Goal: Task Accomplishment & Management: Manage account settings

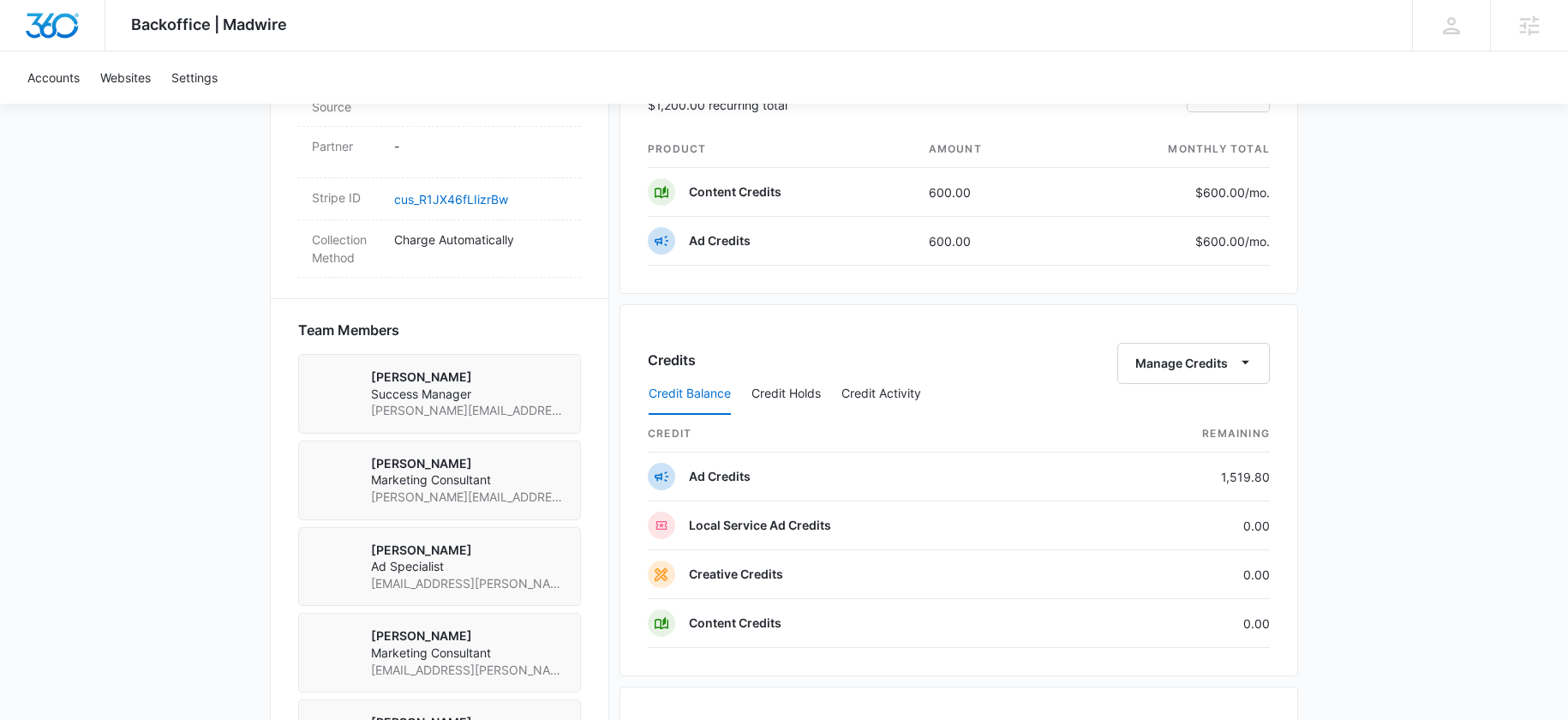
scroll to position [1639, 0]
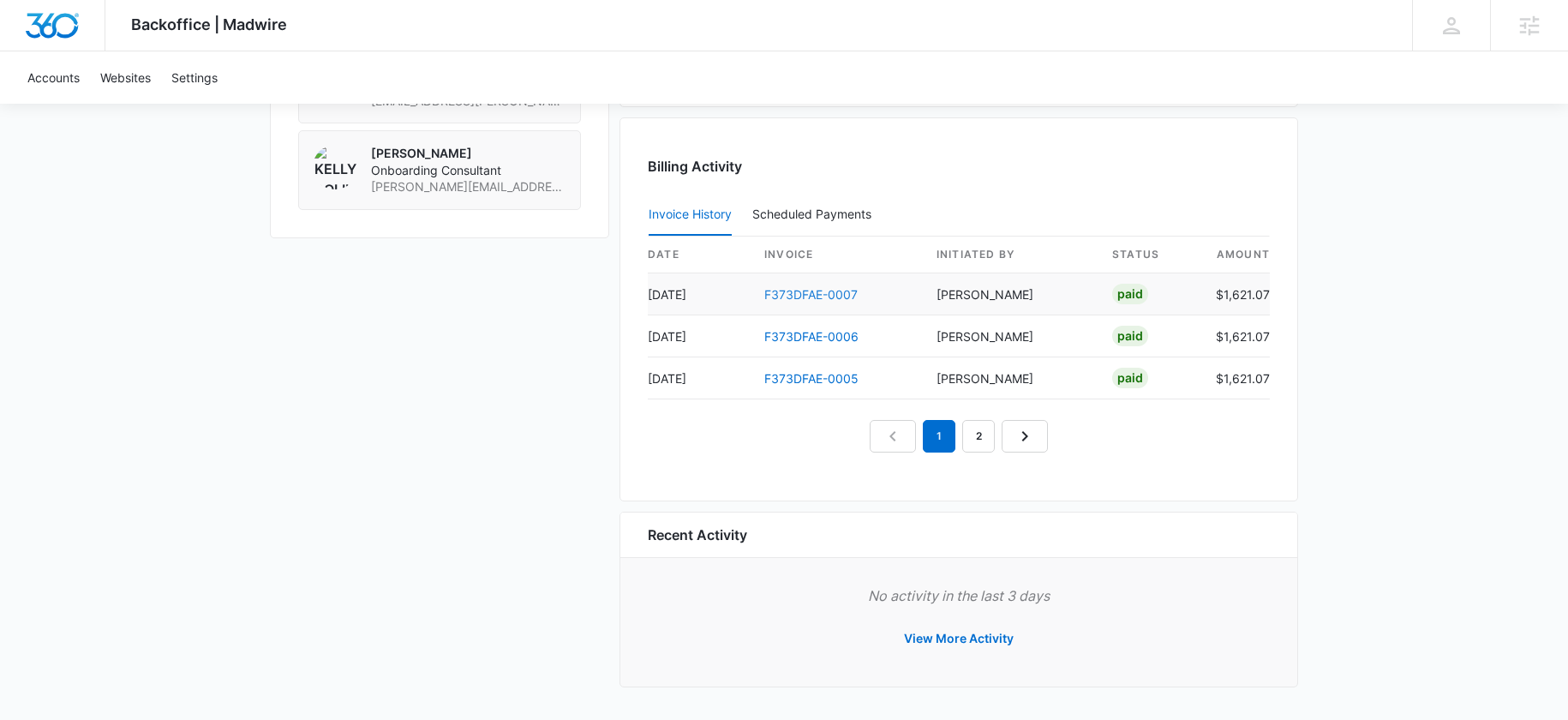
click at [821, 294] on link "F373DFAE-0007" at bounding box center [811, 294] width 93 height 14
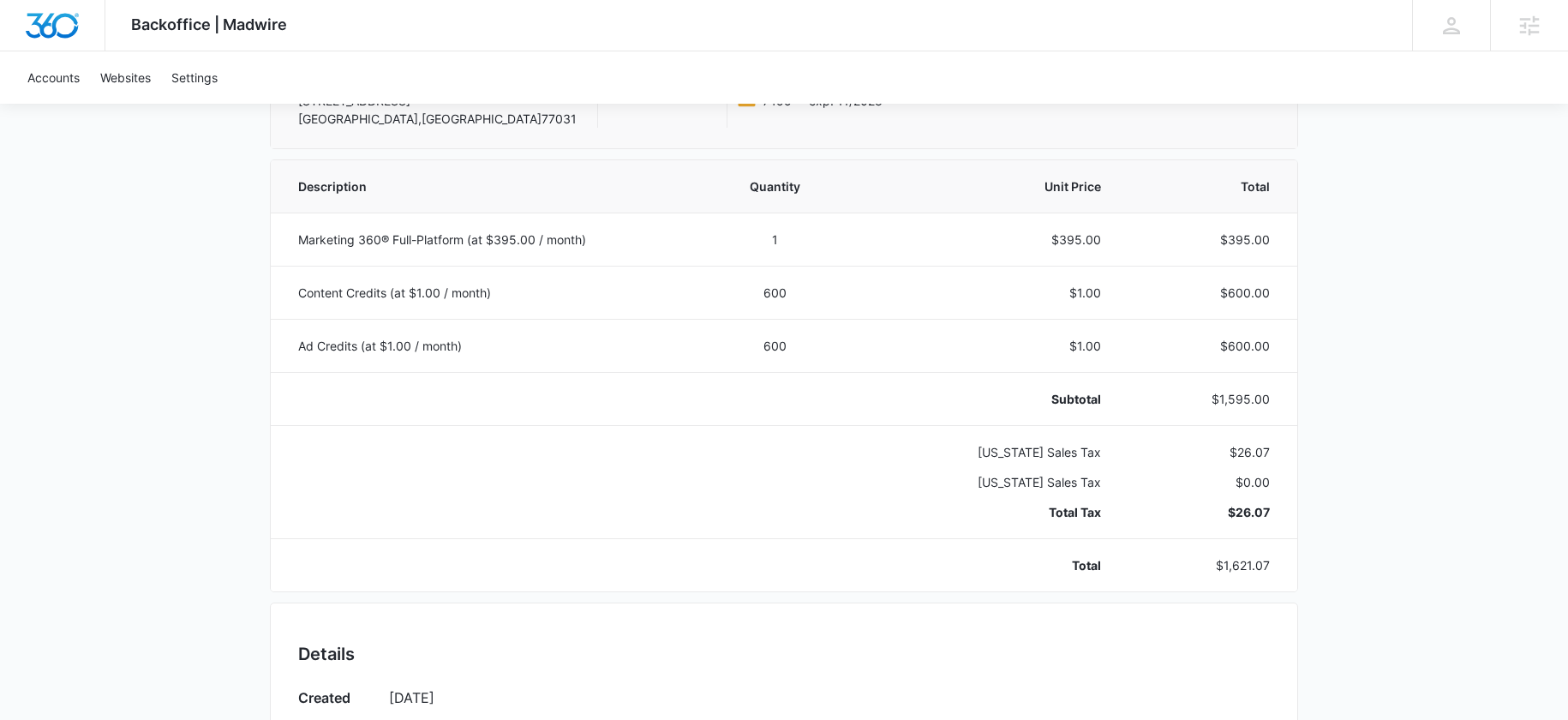
scroll to position [299, 0]
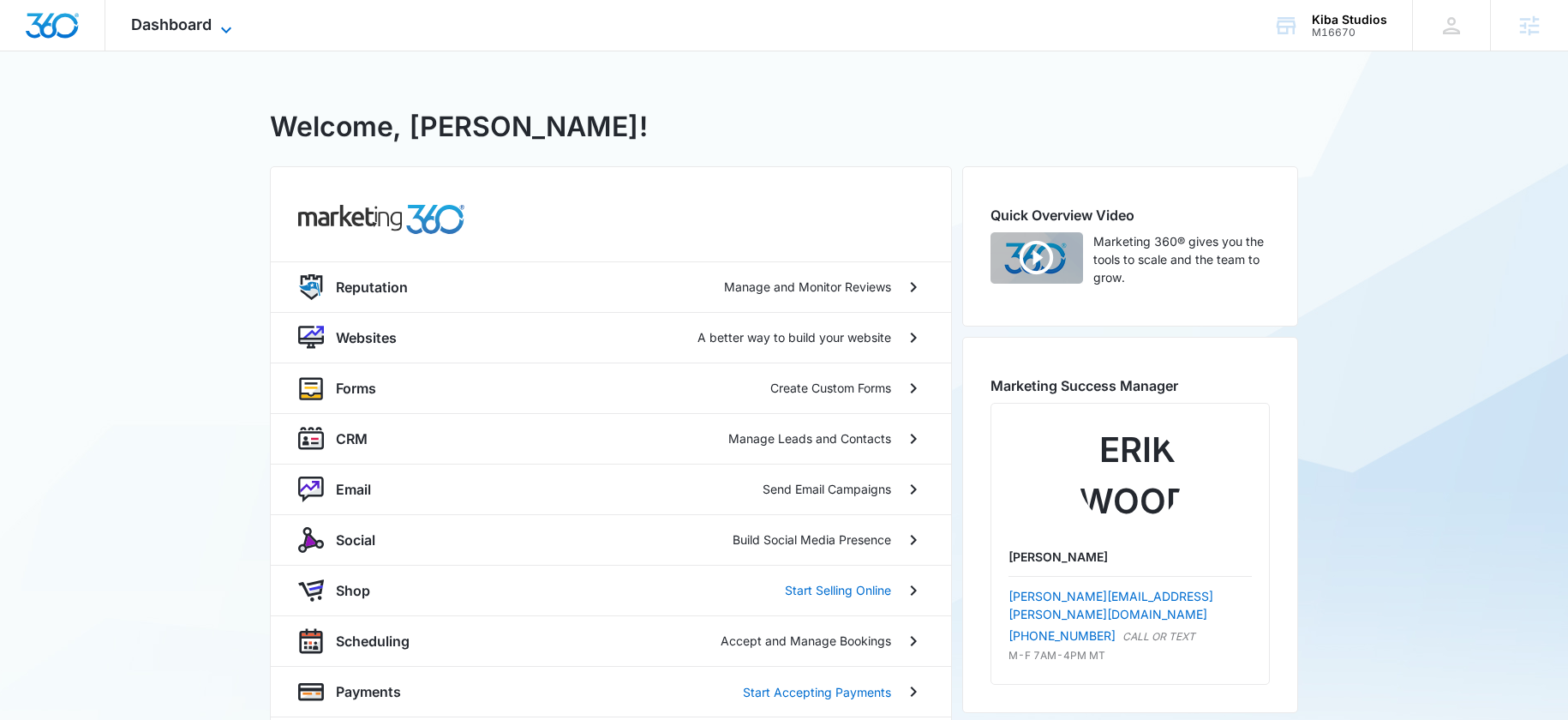
click at [194, 29] on span "Dashboard" at bounding box center [171, 24] width 81 height 18
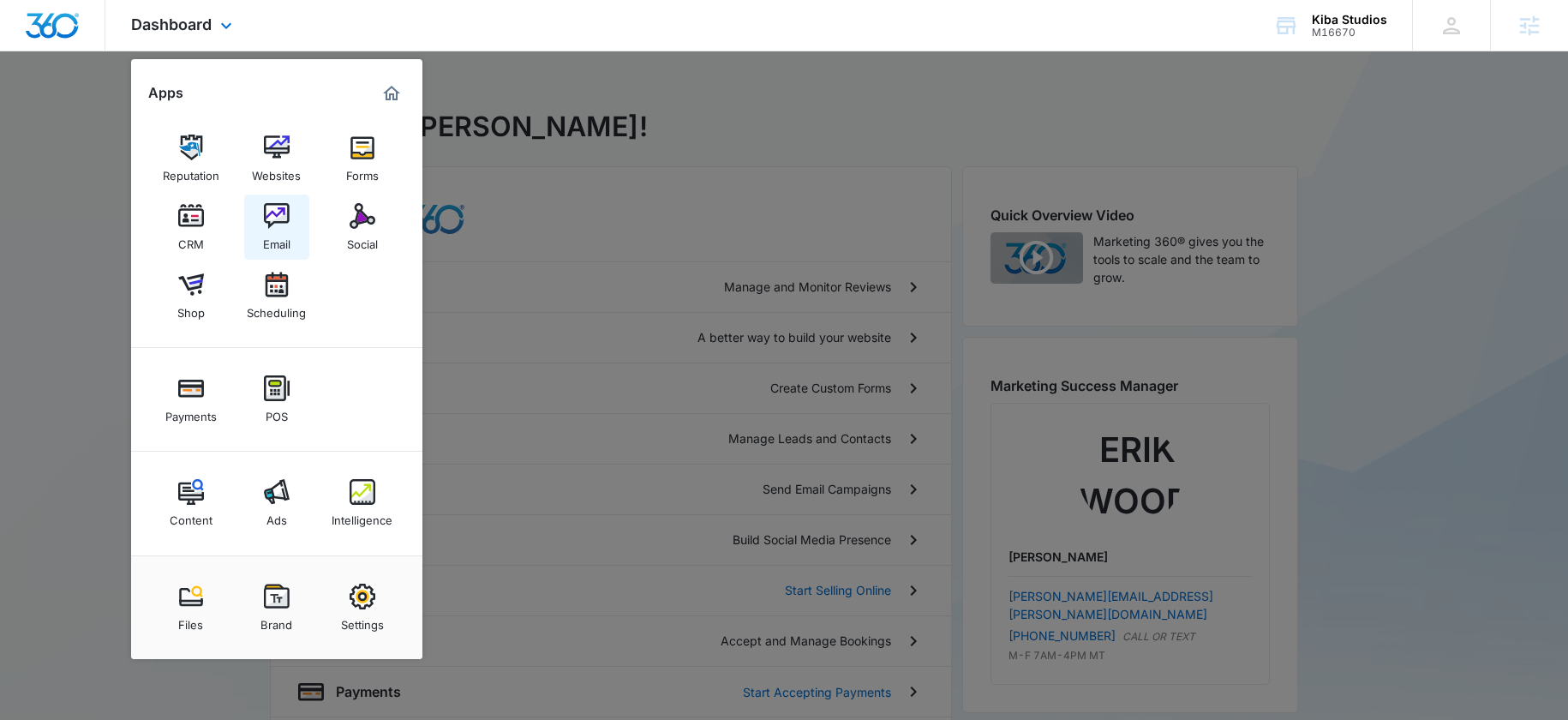
click at [275, 216] on img at bounding box center [276, 216] width 26 height 26
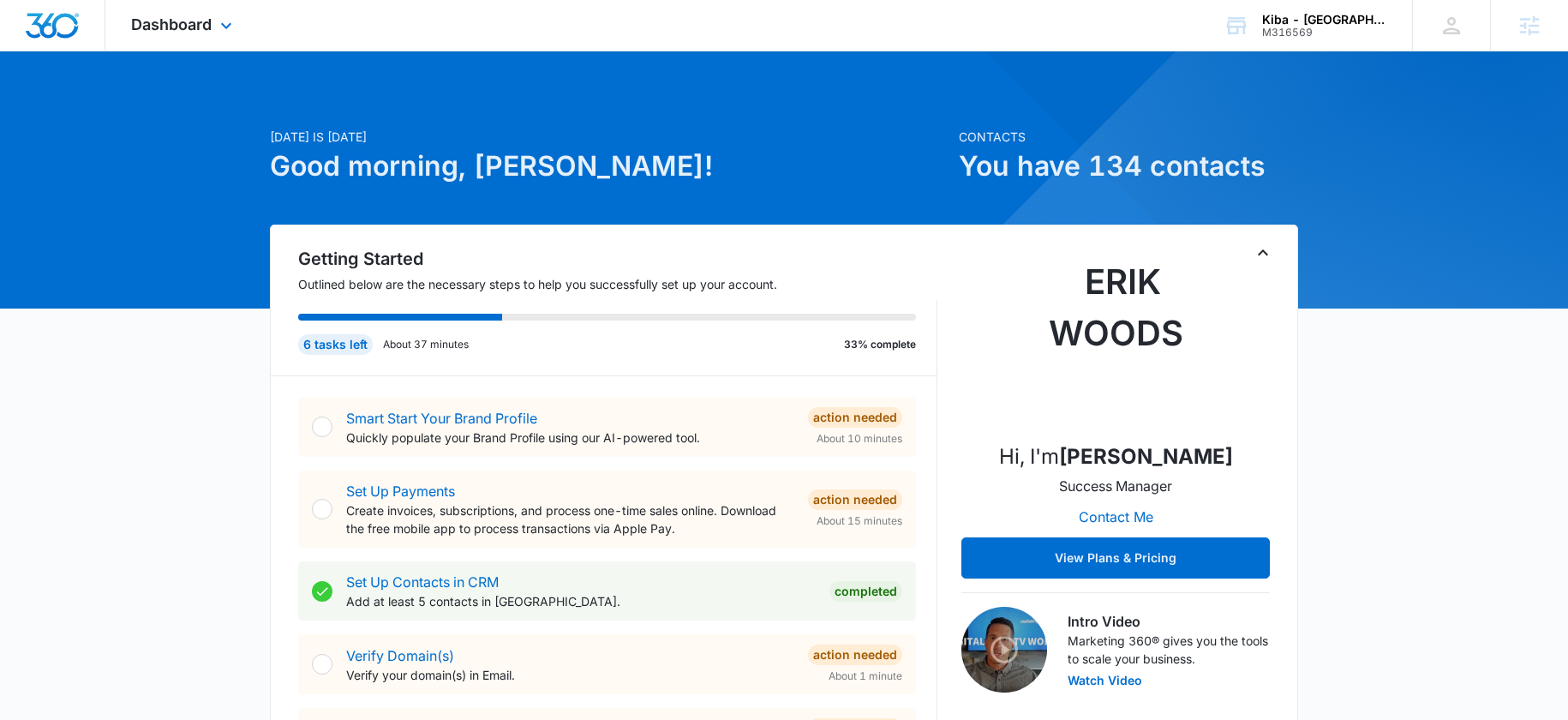
click at [173, 50] on div "Dashboard Apps Reputation Websites Forms CRM Email Social Shop Payments POS Con…" at bounding box center [784, 26] width 1568 height 51
click at [178, 43] on div "Dashboard Apps Reputation Websites Forms CRM Email Social Shop Payments POS Con…" at bounding box center [183, 25] width 157 height 50
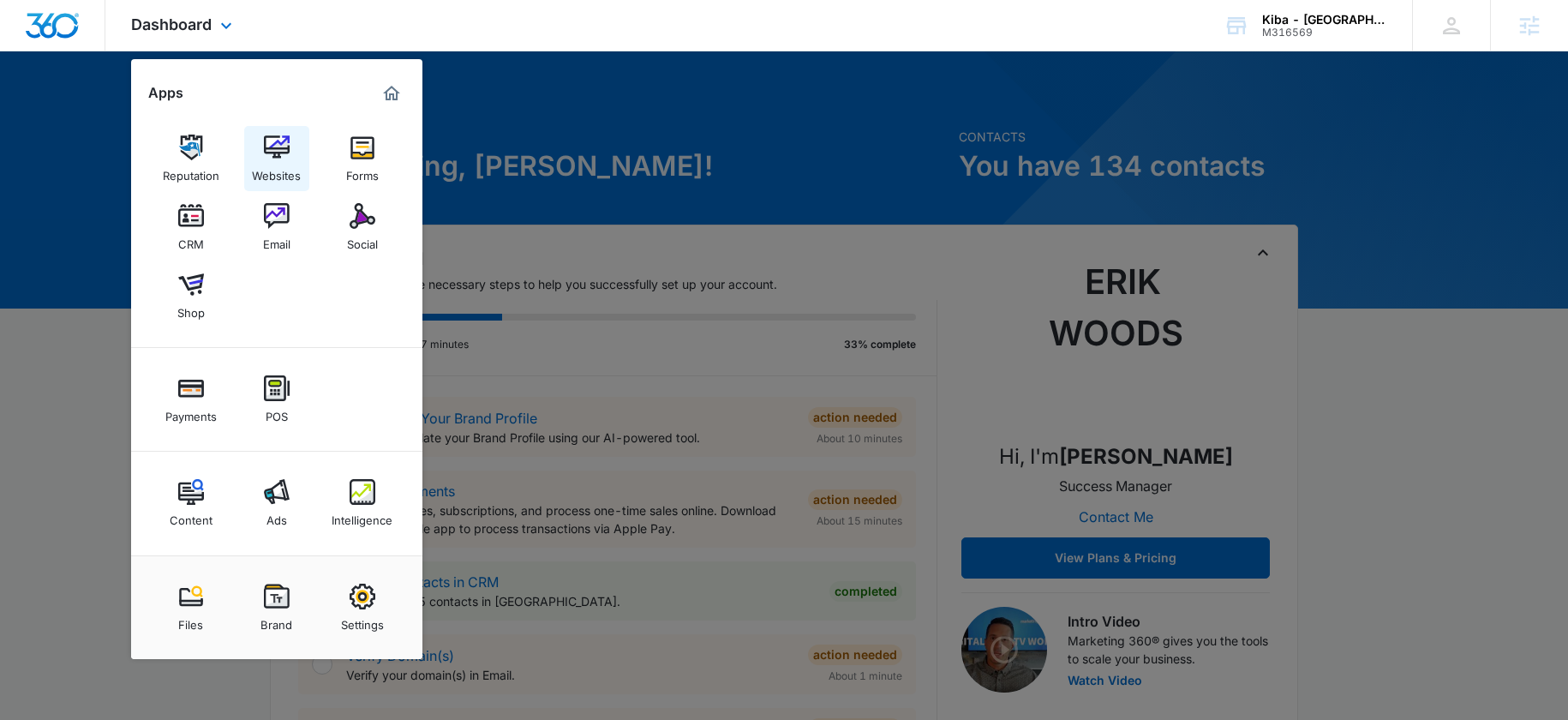
click at [255, 180] on div "Websites" at bounding box center [275, 171] width 48 height 22
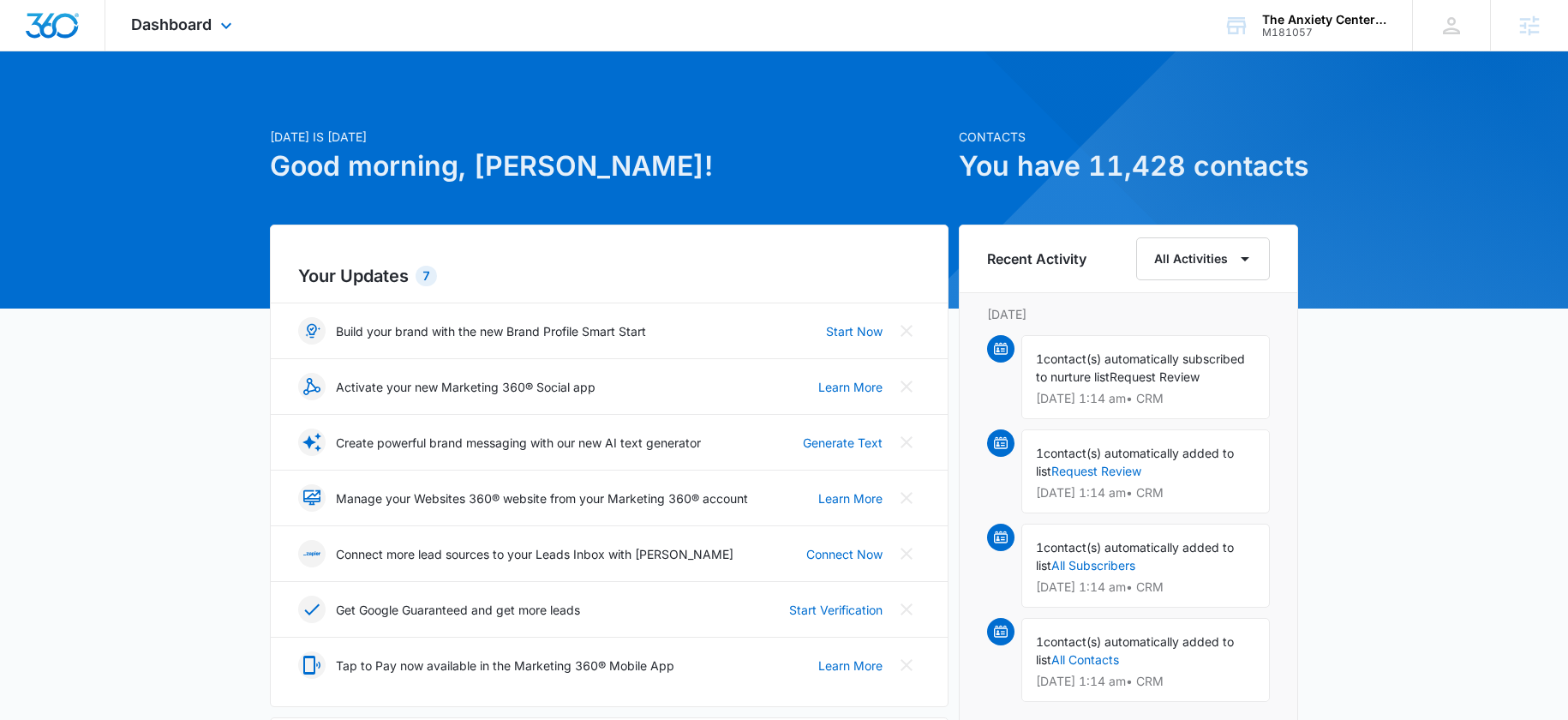
click at [142, 6] on div "Dashboard Apps Reputation Websites Forms CRM Email Social Payments POS Content …" at bounding box center [183, 25] width 157 height 50
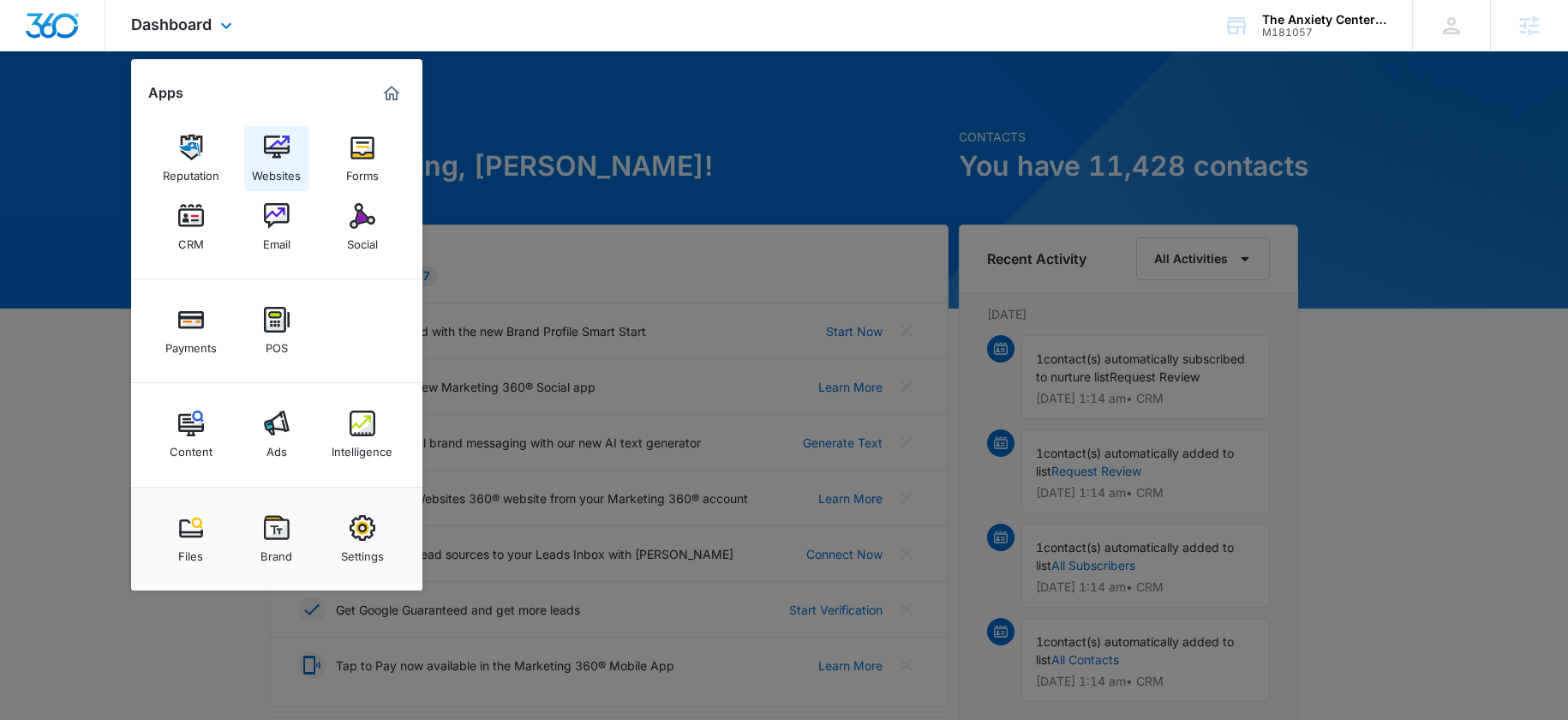
click at [285, 136] on img at bounding box center [276, 147] width 26 height 26
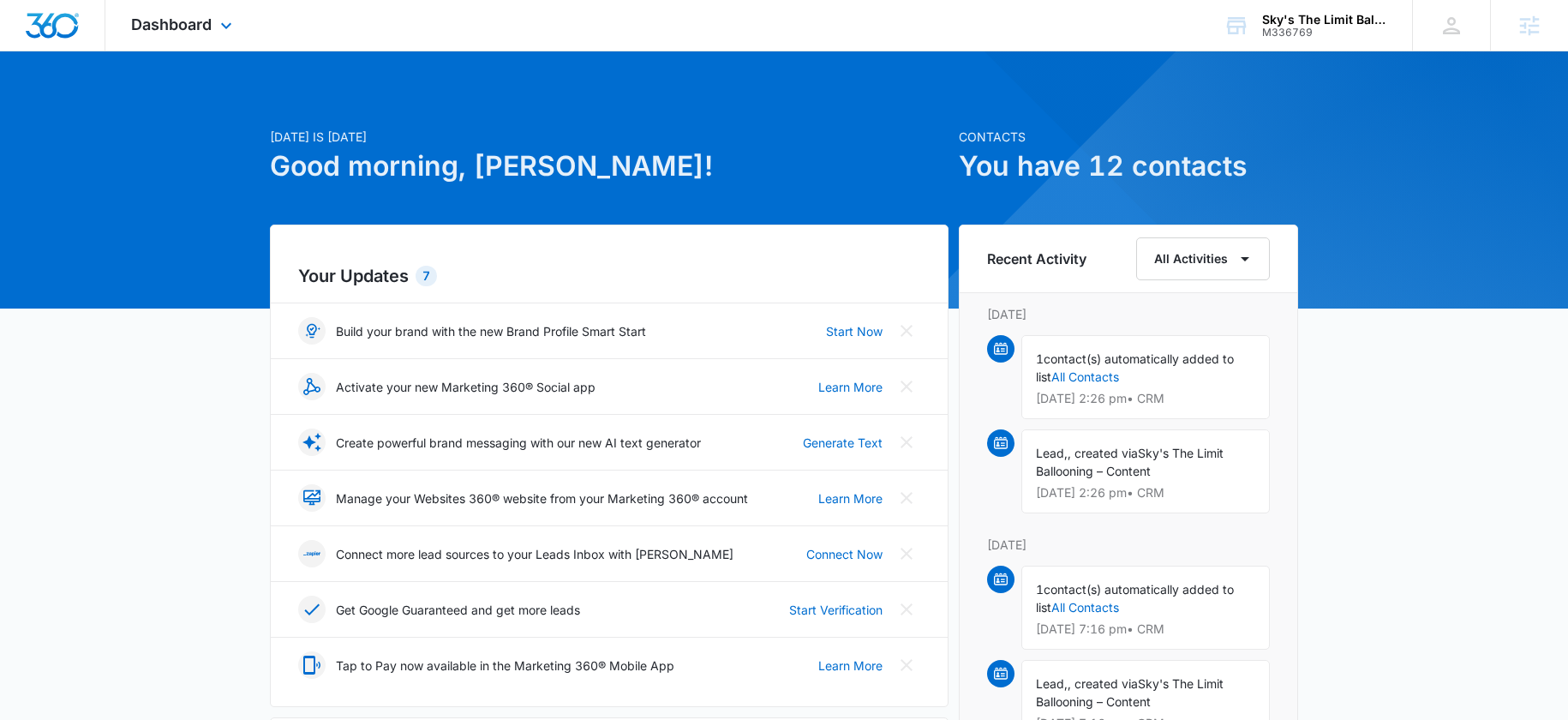
click at [127, 20] on div "Dashboard Apps Reputation CRM Email Social Payments POS Content Ads Intelligenc…" at bounding box center [183, 25] width 157 height 50
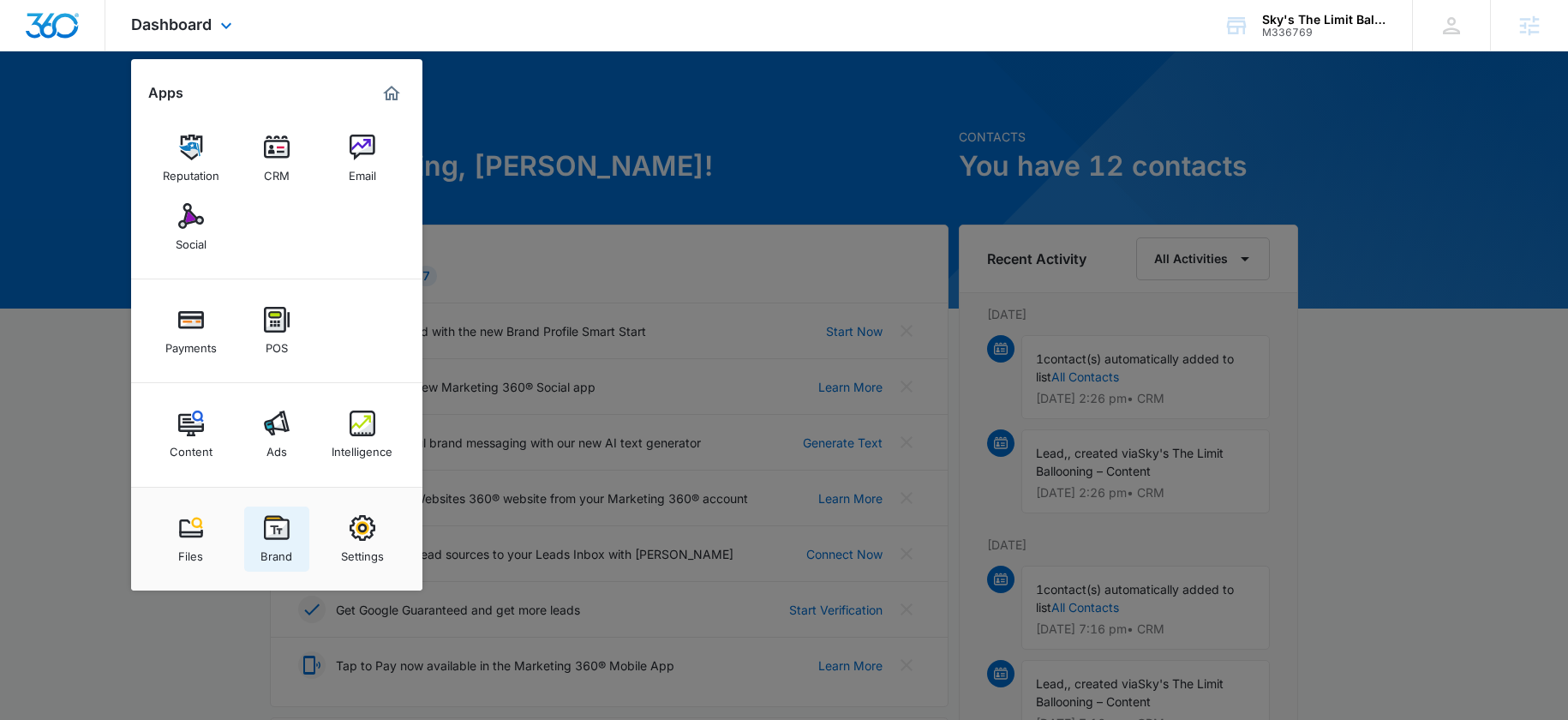
click at [285, 527] on img at bounding box center [276, 527] width 26 height 26
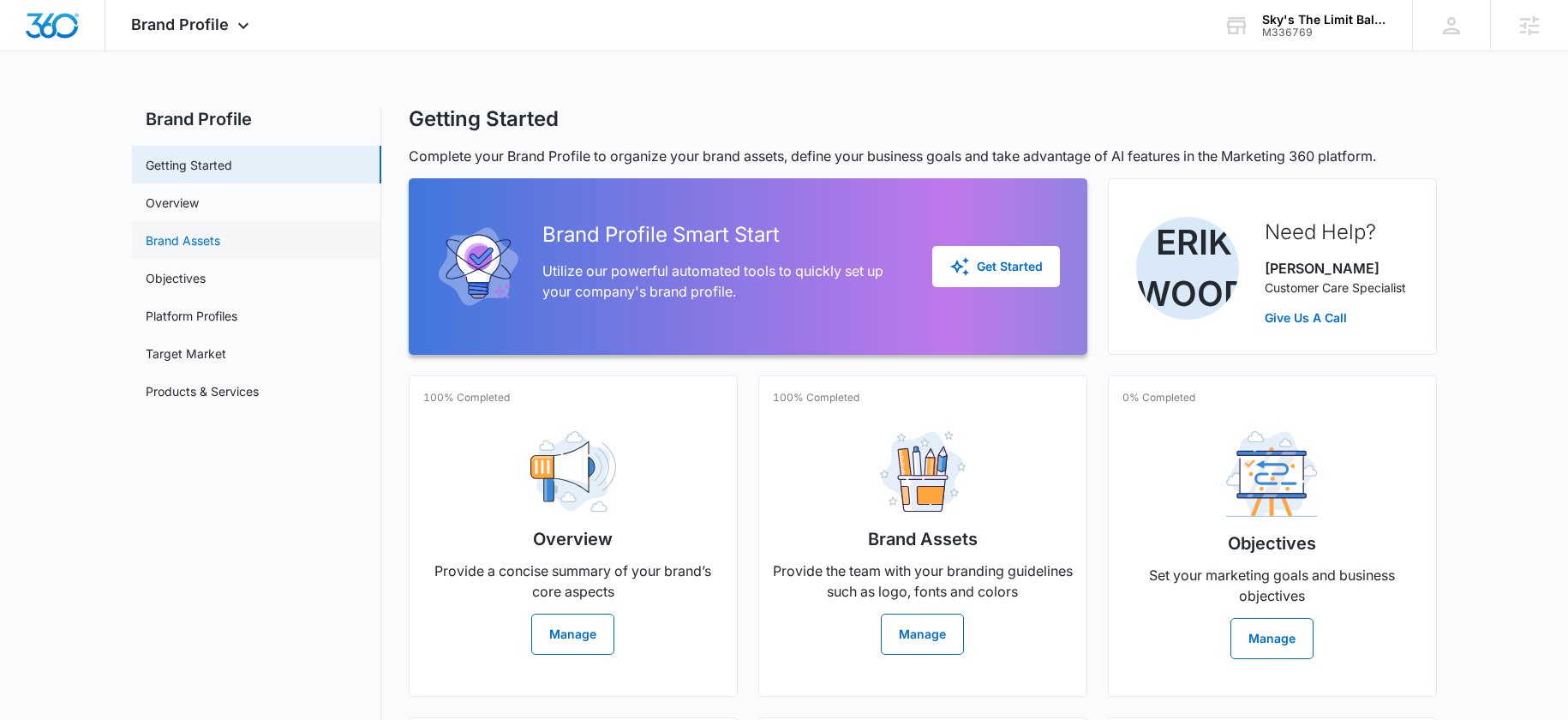
click at [215, 232] on link "Brand Assets" at bounding box center [182, 240] width 74 height 18
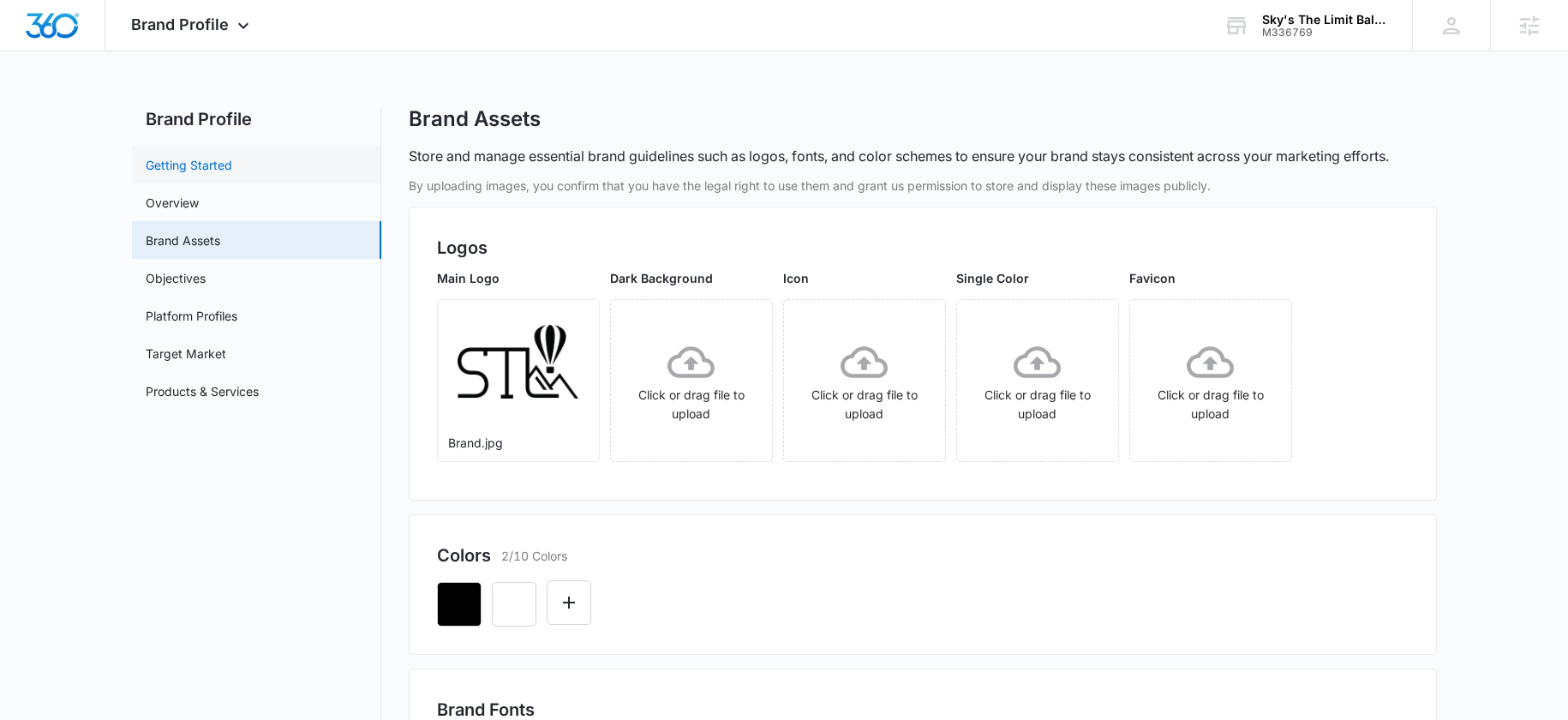
click at [181, 172] on link "Getting Started" at bounding box center [188, 164] width 86 height 18
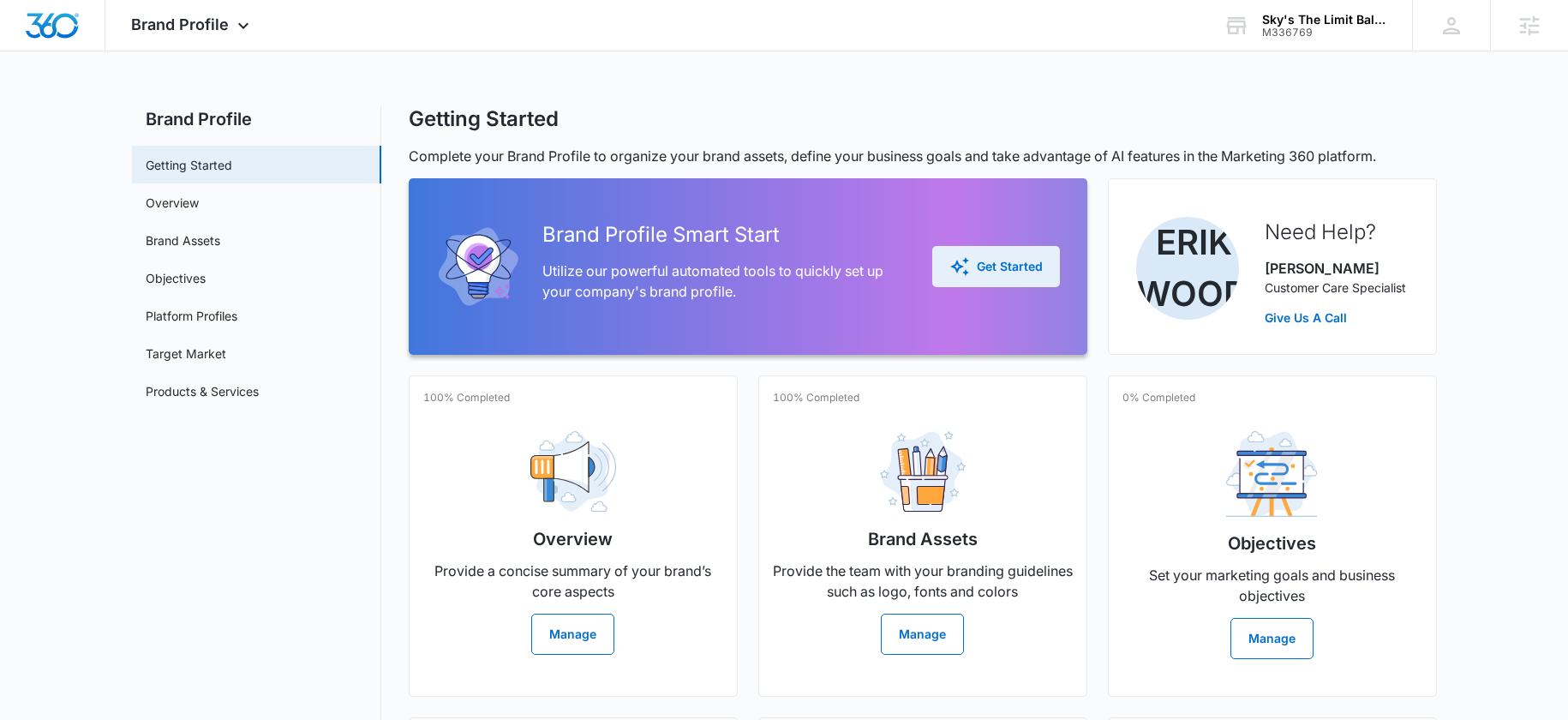
click at [1011, 275] on div "Get Started" at bounding box center [996, 267] width 93 height 21
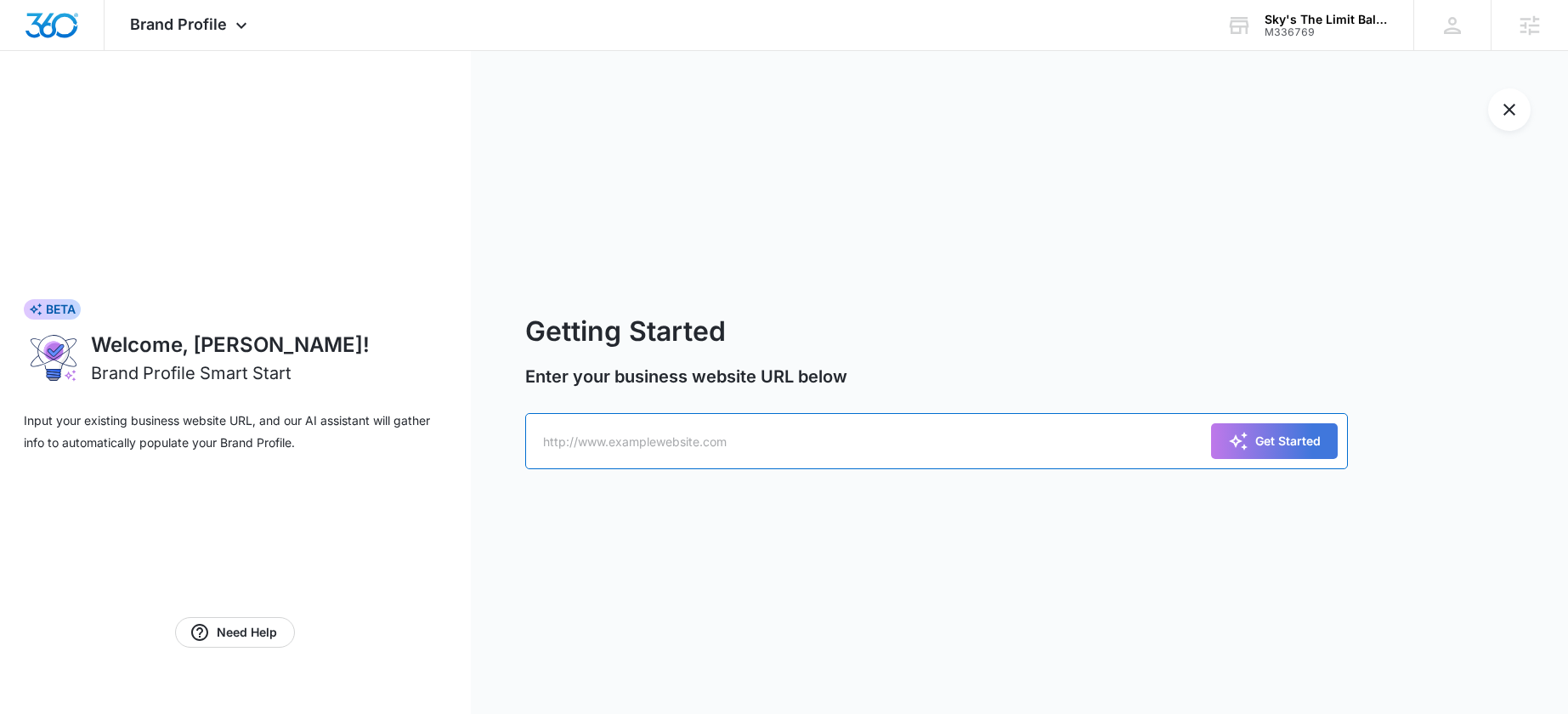
click at [611, 460] on input "text" at bounding box center [937, 442] width 823 height 57
paste input "https://www.skysthelimitballooning.com/"
type input "https://www.skysthelimitballooning.com/"
drag, startPoint x: 1300, startPoint y: 446, endPoint x: 1248, endPoint y: 435, distance: 53.2
click at [1301, 446] on div "Get Started" at bounding box center [1274, 441] width 92 height 21
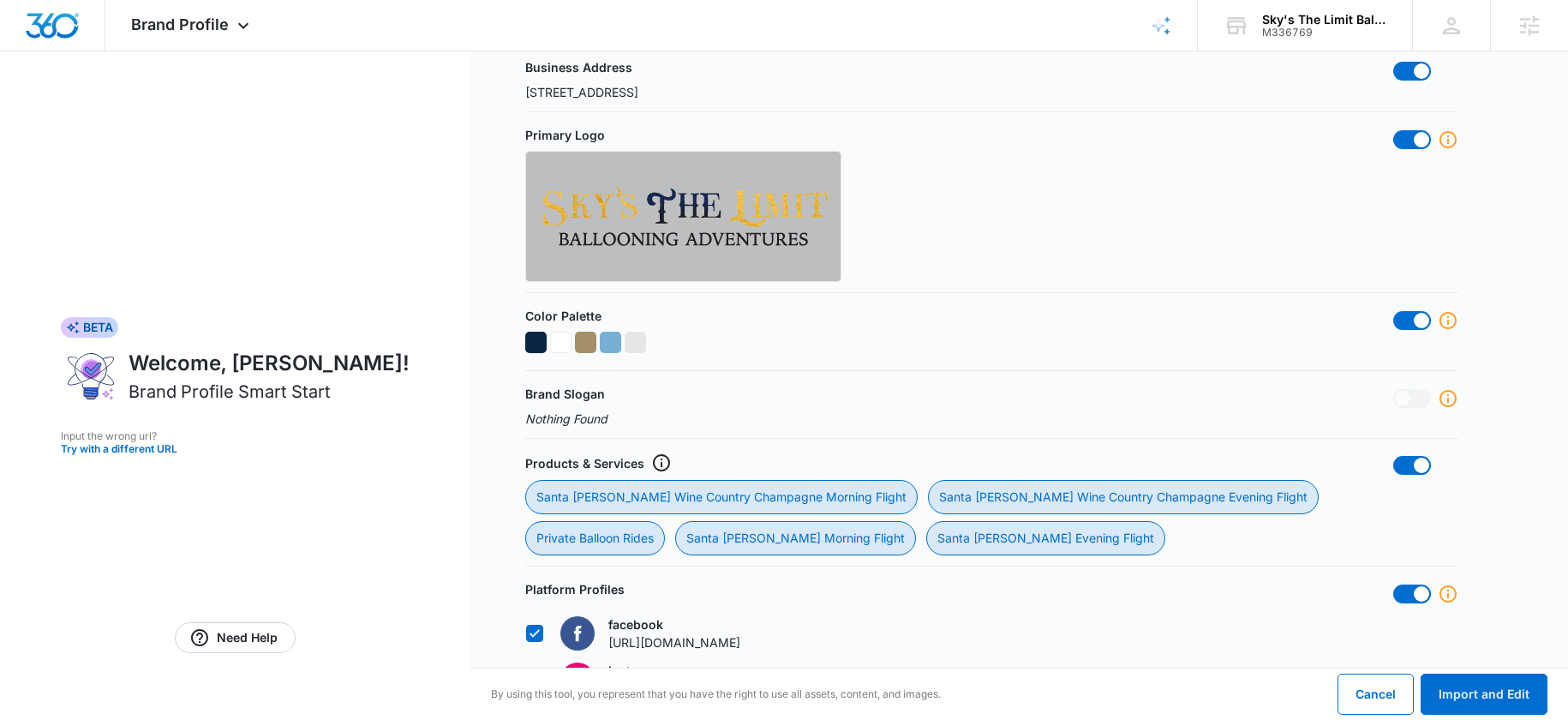
scroll to position [326, 0]
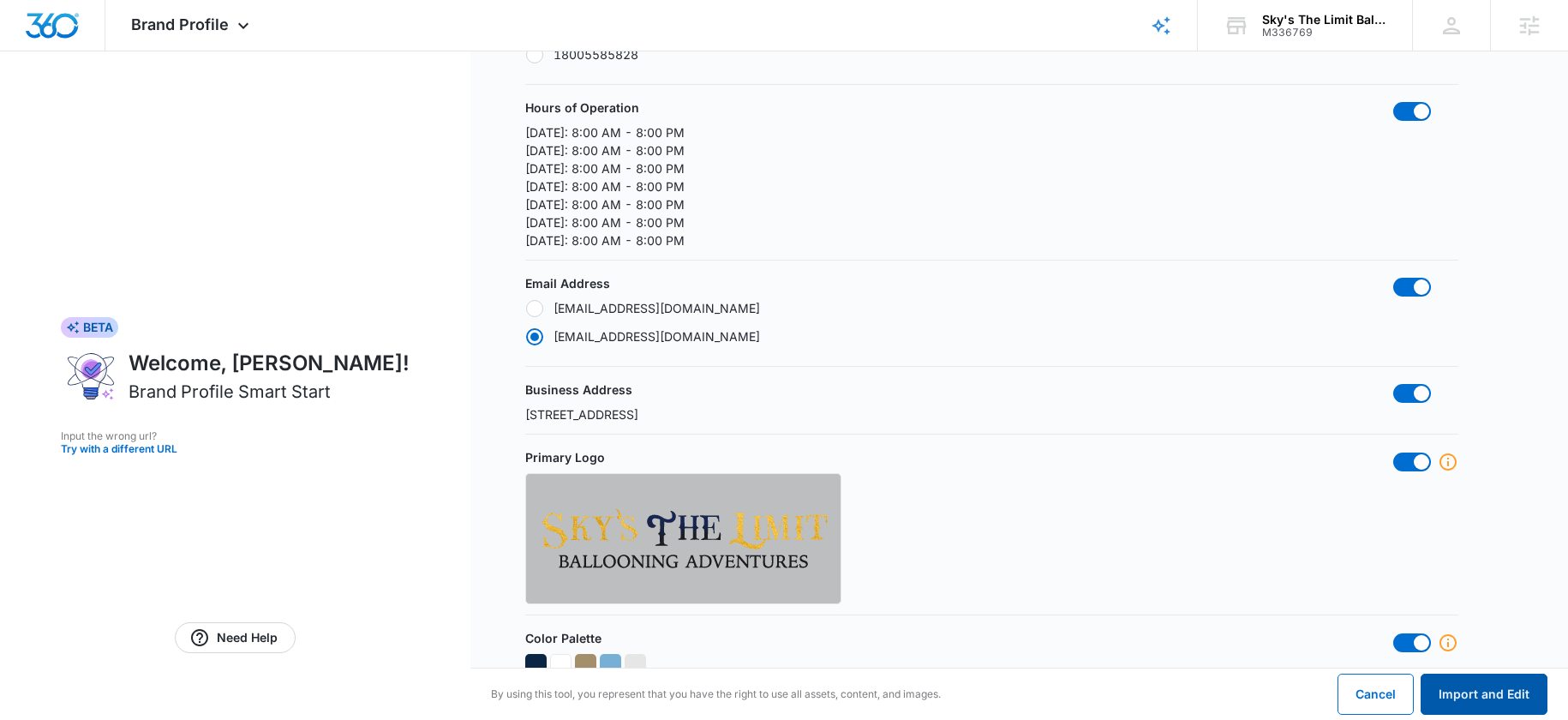
click at [1460, 677] on button "Import and Edit" at bounding box center [1484, 693] width 127 height 41
click at [1453, 685] on button "Import and Edit" at bounding box center [1484, 693] width 127 height 41
radio input "false"
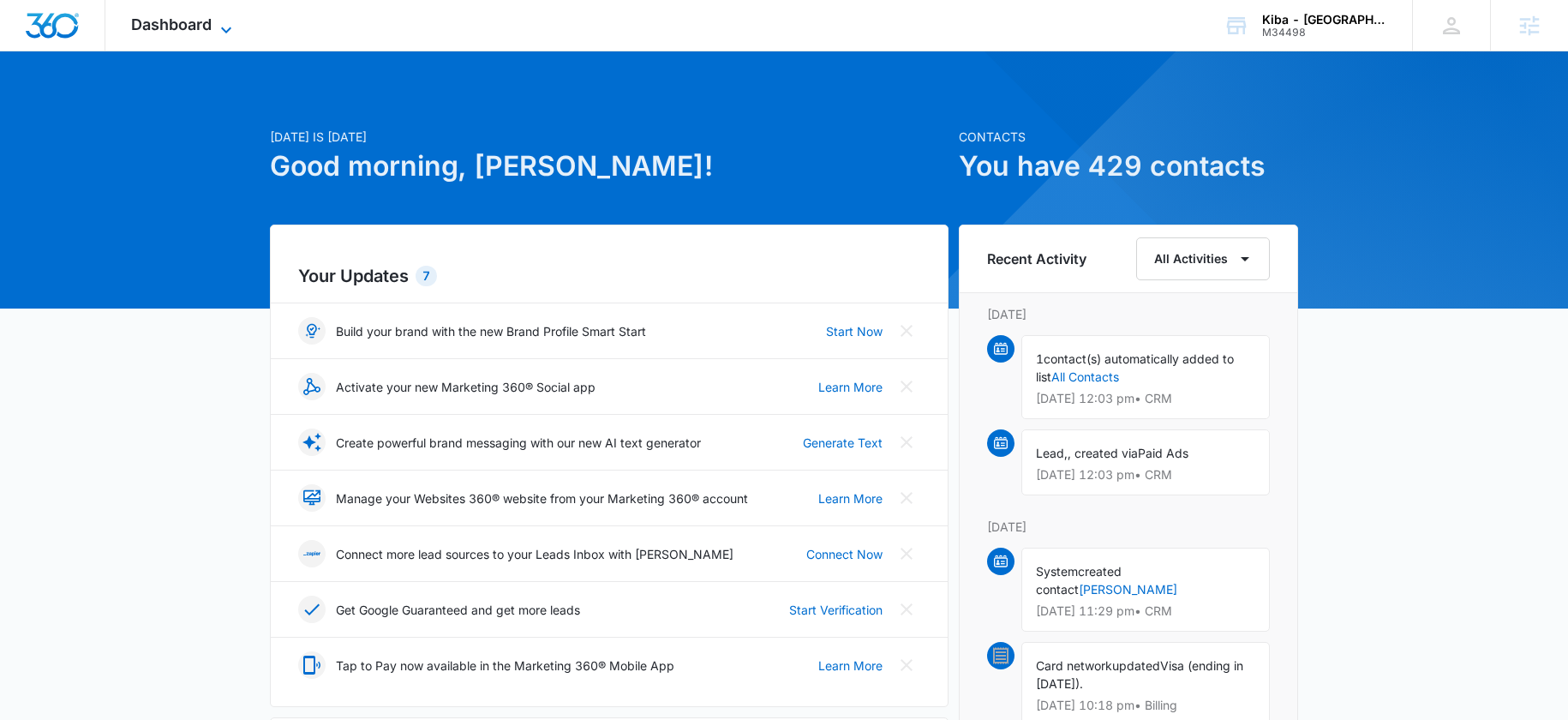
click at [154, 32] on div "Dashboard Apps Reputation Websites Forms CRM Email Social Shop Payments POS Con…" at bounding box center [183, 25] width 157 height 50
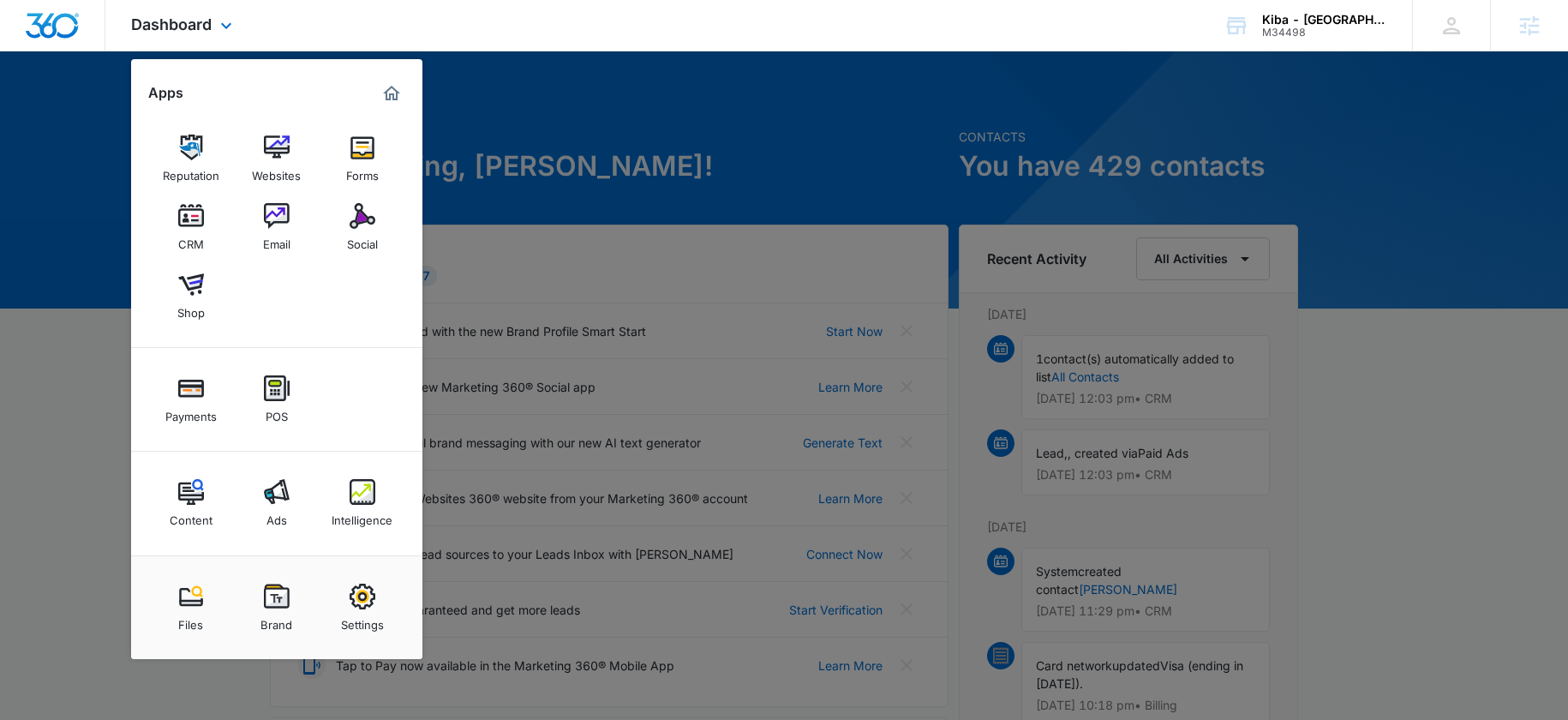
click at [157, 521] on div "Content Ads Intelligence" at bounding box center [276, 503] width 292 height 104
click at [165, 508] on link "Content" at bounding box center [191, 502] width 66 height 66
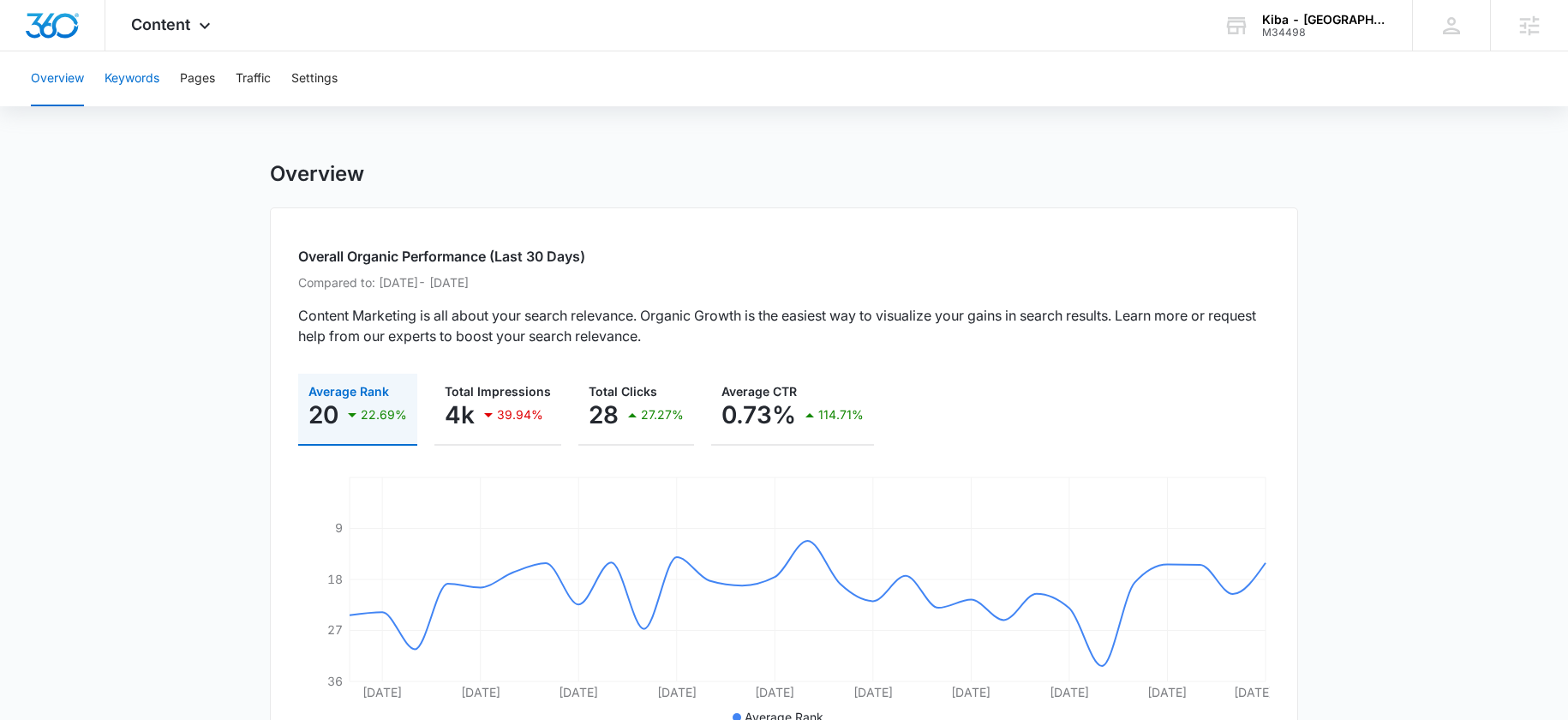
click at [148, 81] on button "Keywords" at bounding box center [132, 79] width 55 height 55
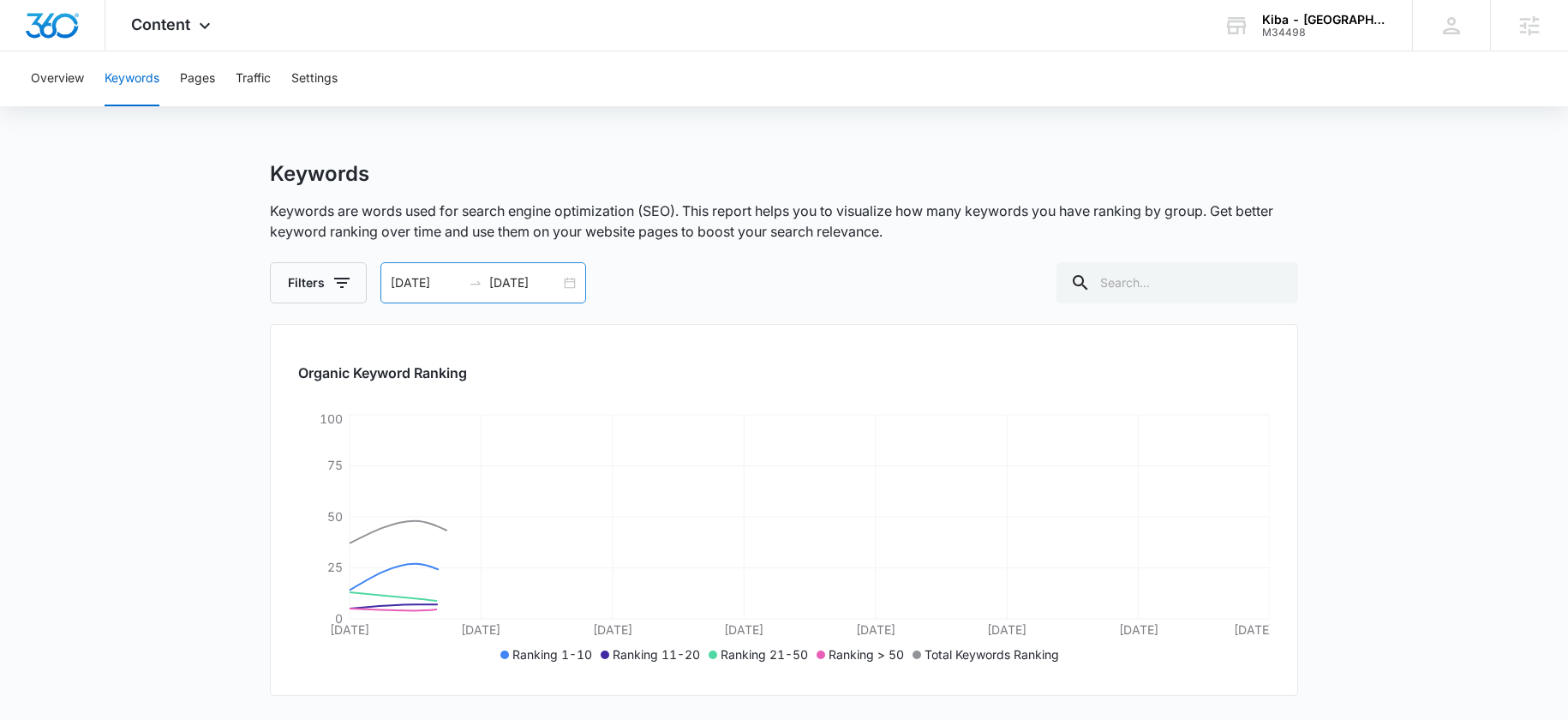
click at [516, 284] on input "09/05/2025" at bounding box center [524, 283] width 71 height 19
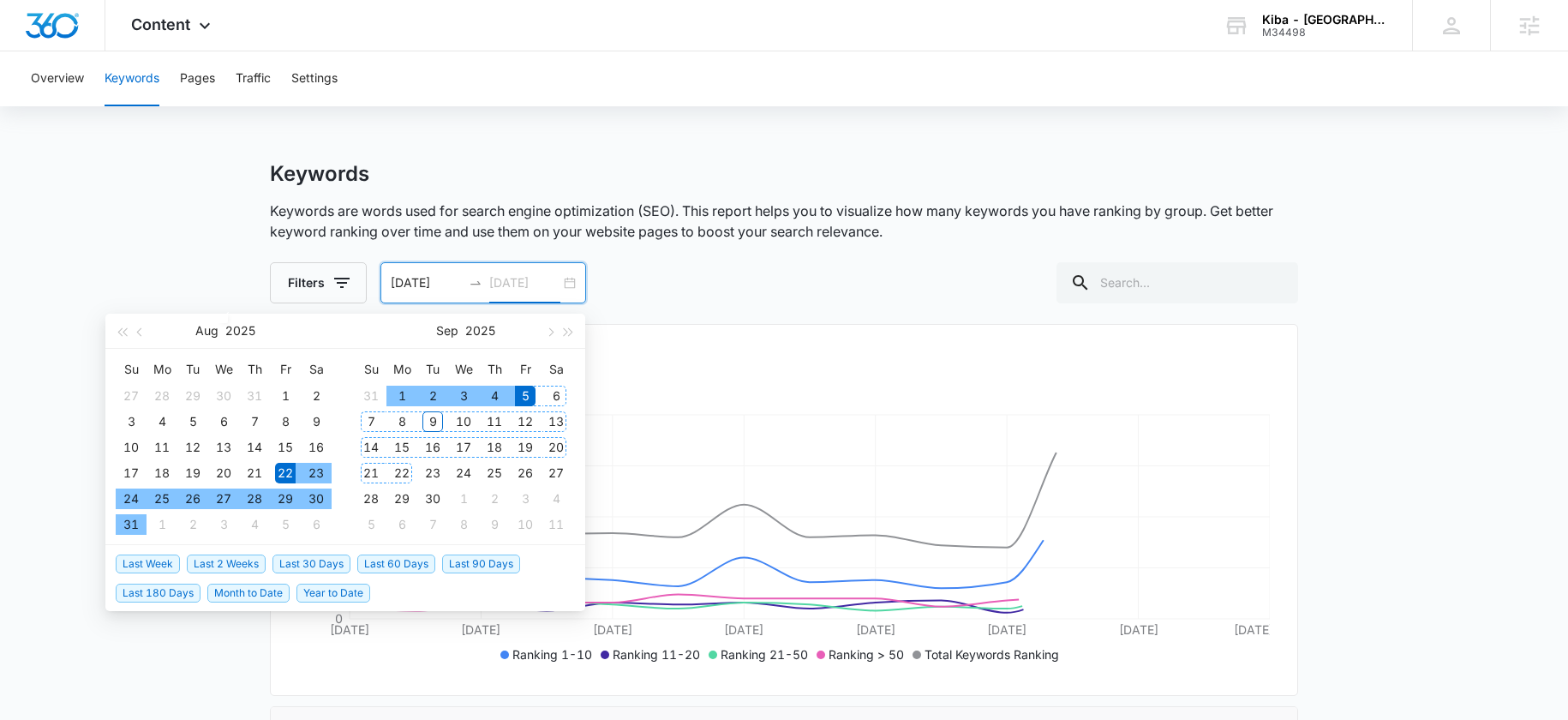
type input "09/05/2025"
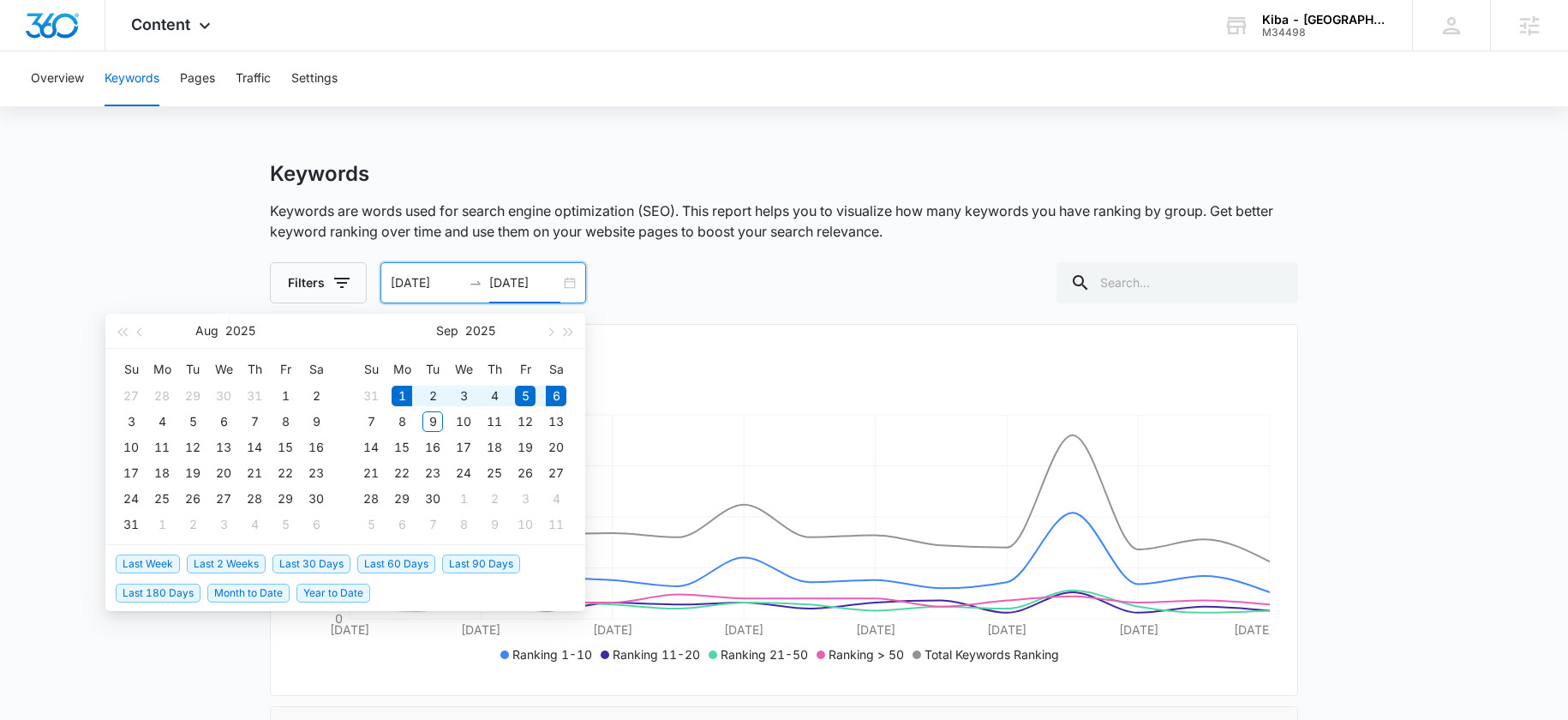
click at [243, 597] on span "Month to Date" at bounding box center [248, 593] width 83 height 19
type input "09/01/2025"
type input "09/06/2025"
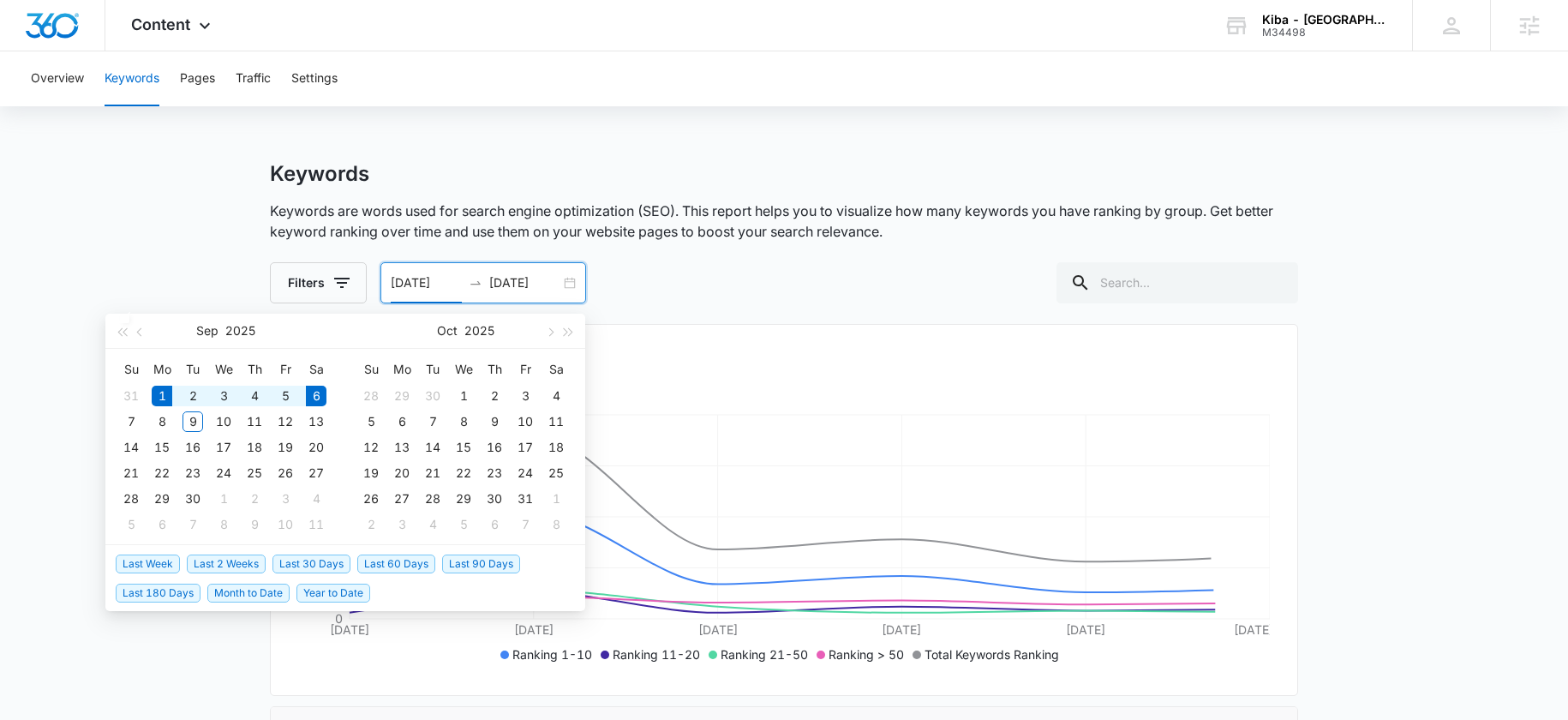
click at [458, 281] on input "09/01/2025" at bounding box center [425, 283] width 71 height 19
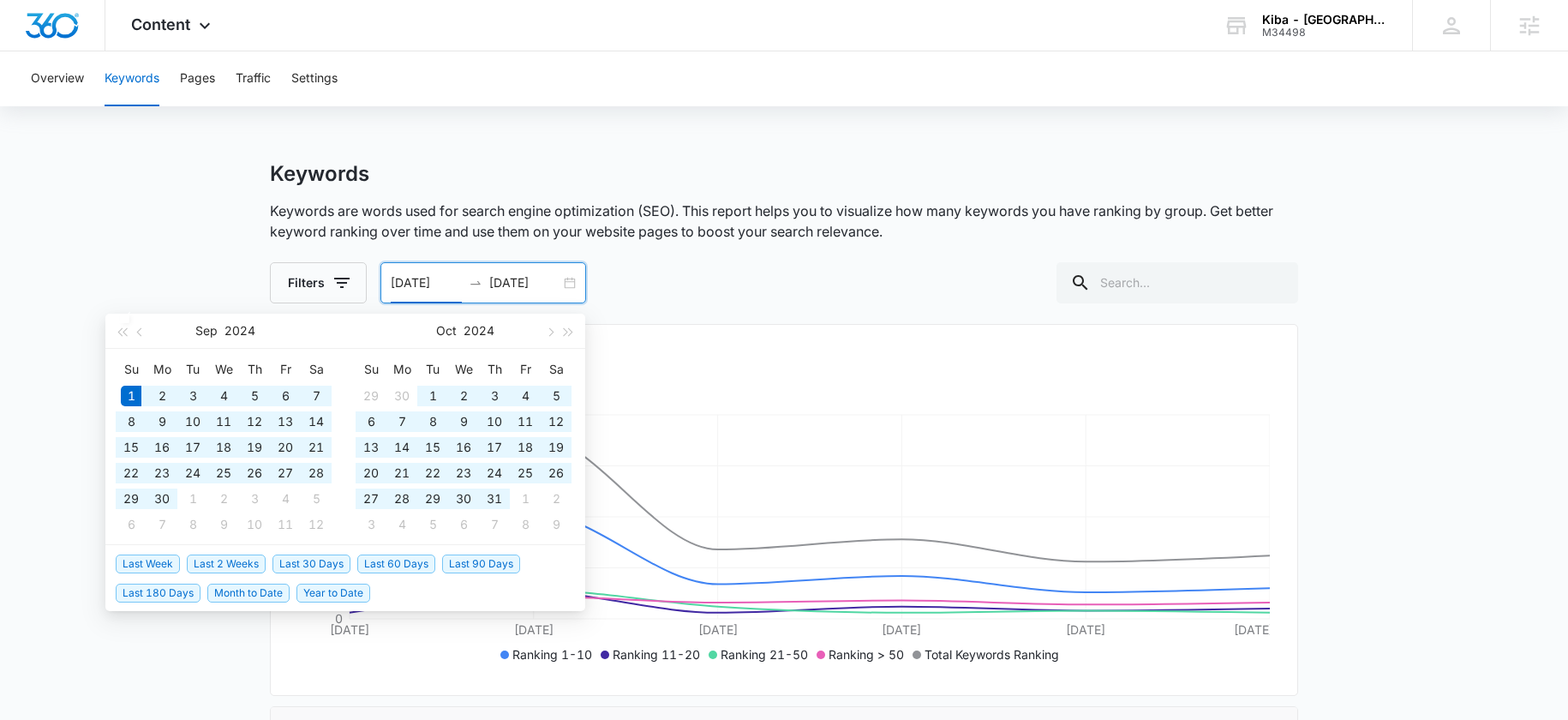
type input "09/01/2024"
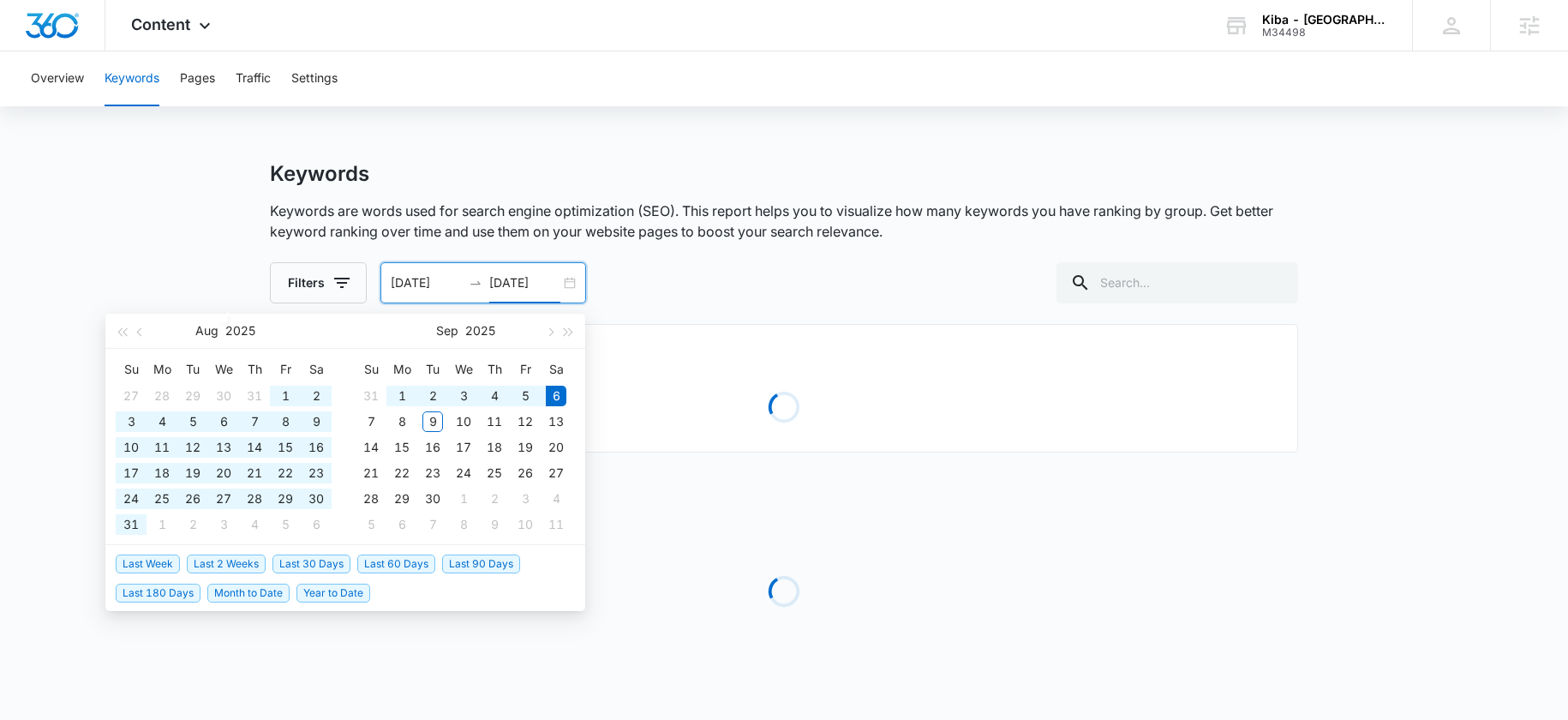
click at [653, 308] on div "Keywords Keywords are words used for search engine optimization (SEO). This rep…" at bounding box center [784, 451] width 1029 height 579
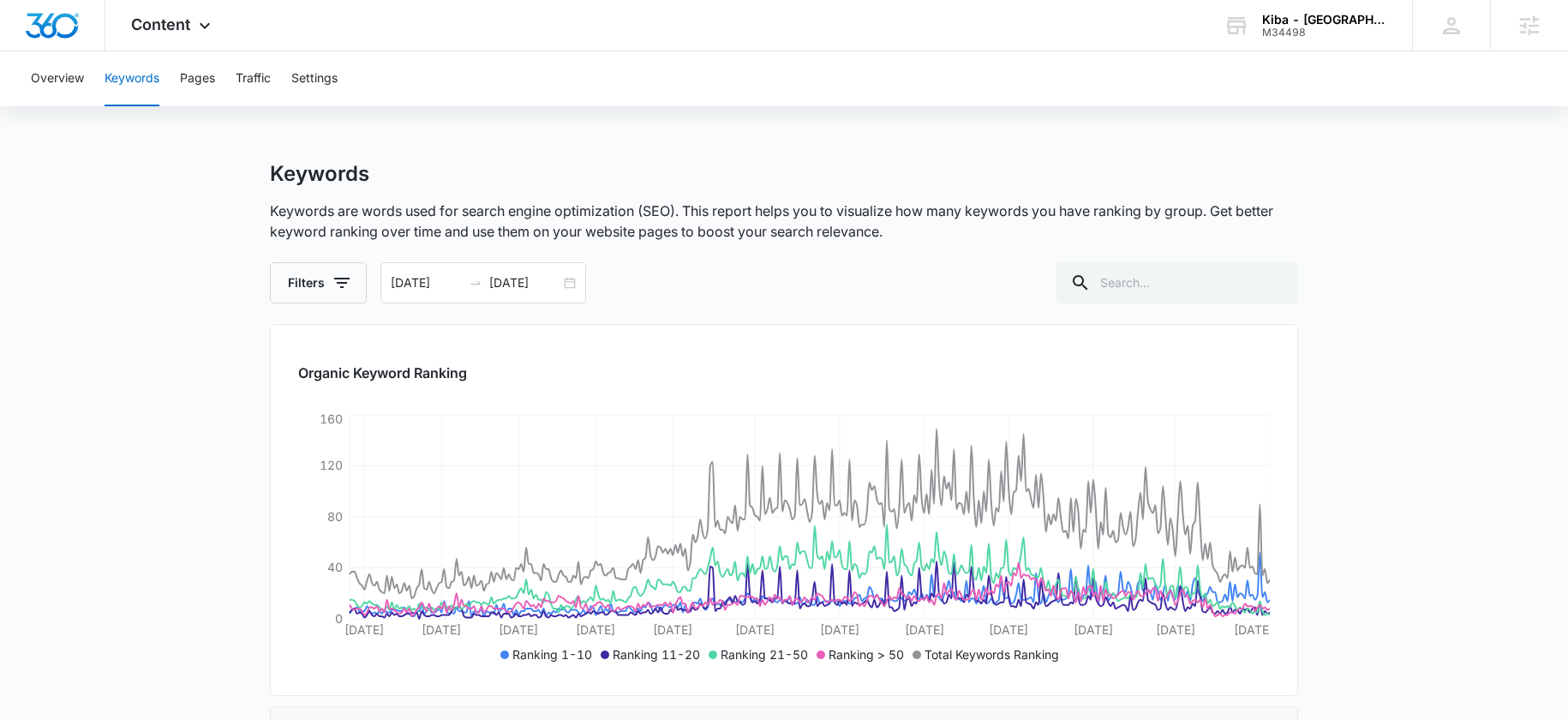
scroll to position [563, 0]
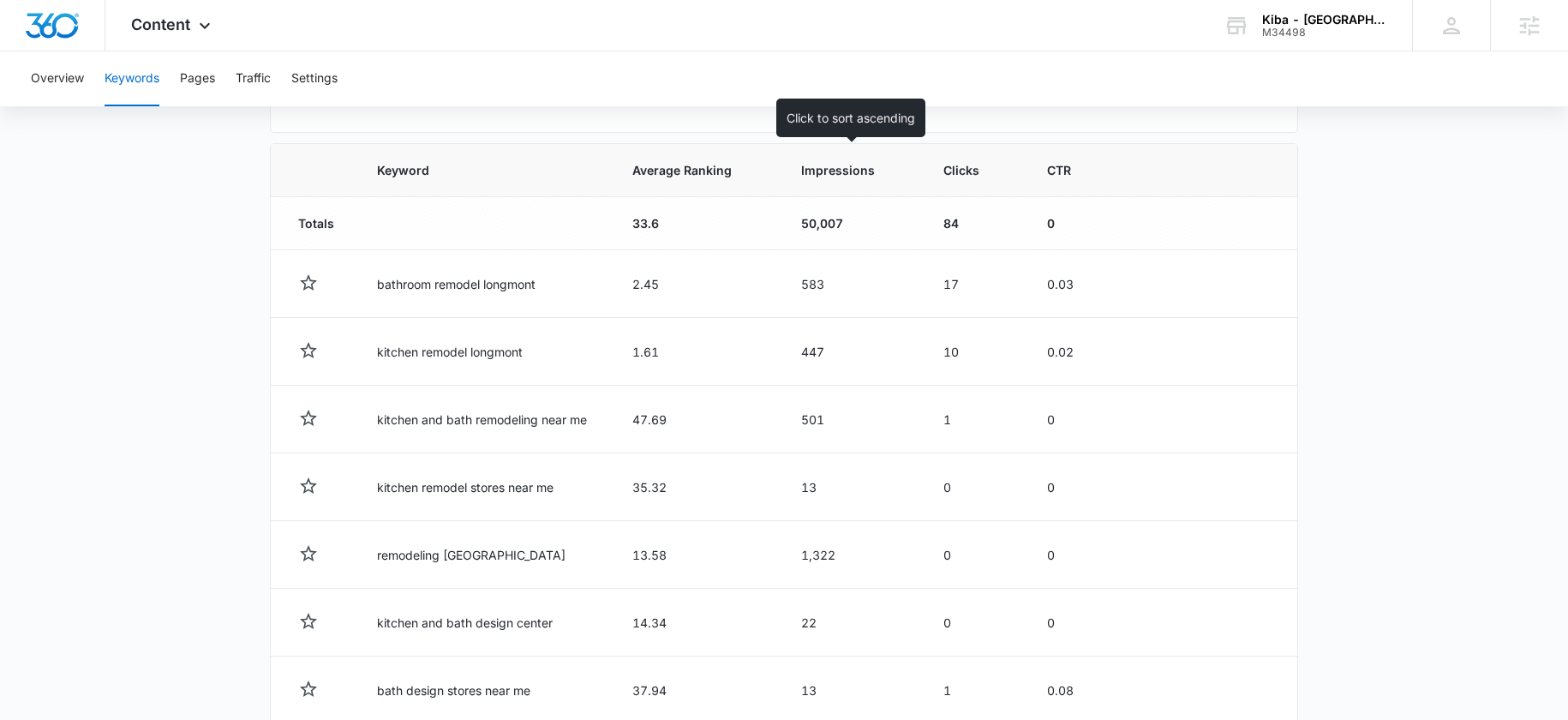
click at [841, 163] on span "Impressions" at bounding box center [840, 170] width 76 height 18
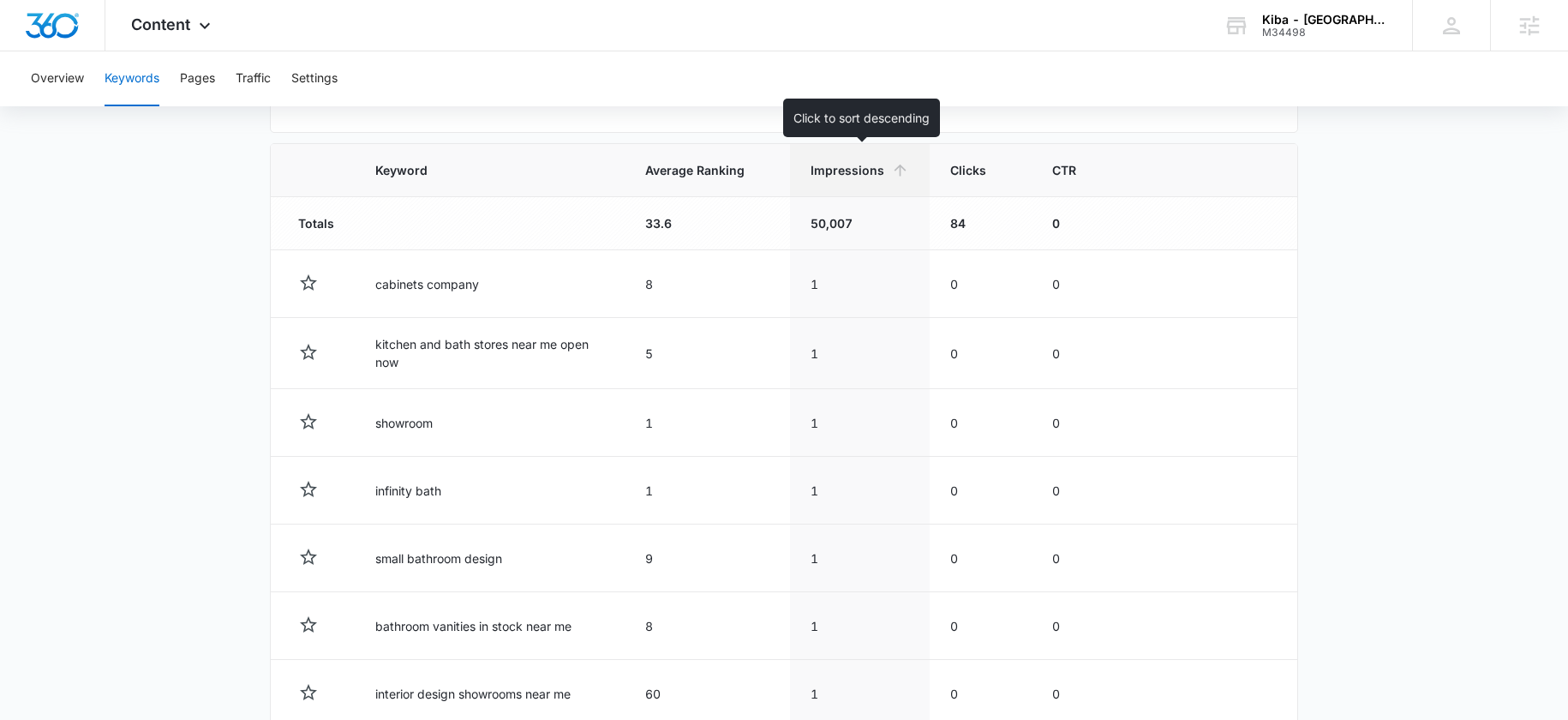
click at [852, 166] on span "Impressions" at bounding box center [848, 170] width 74 height 18
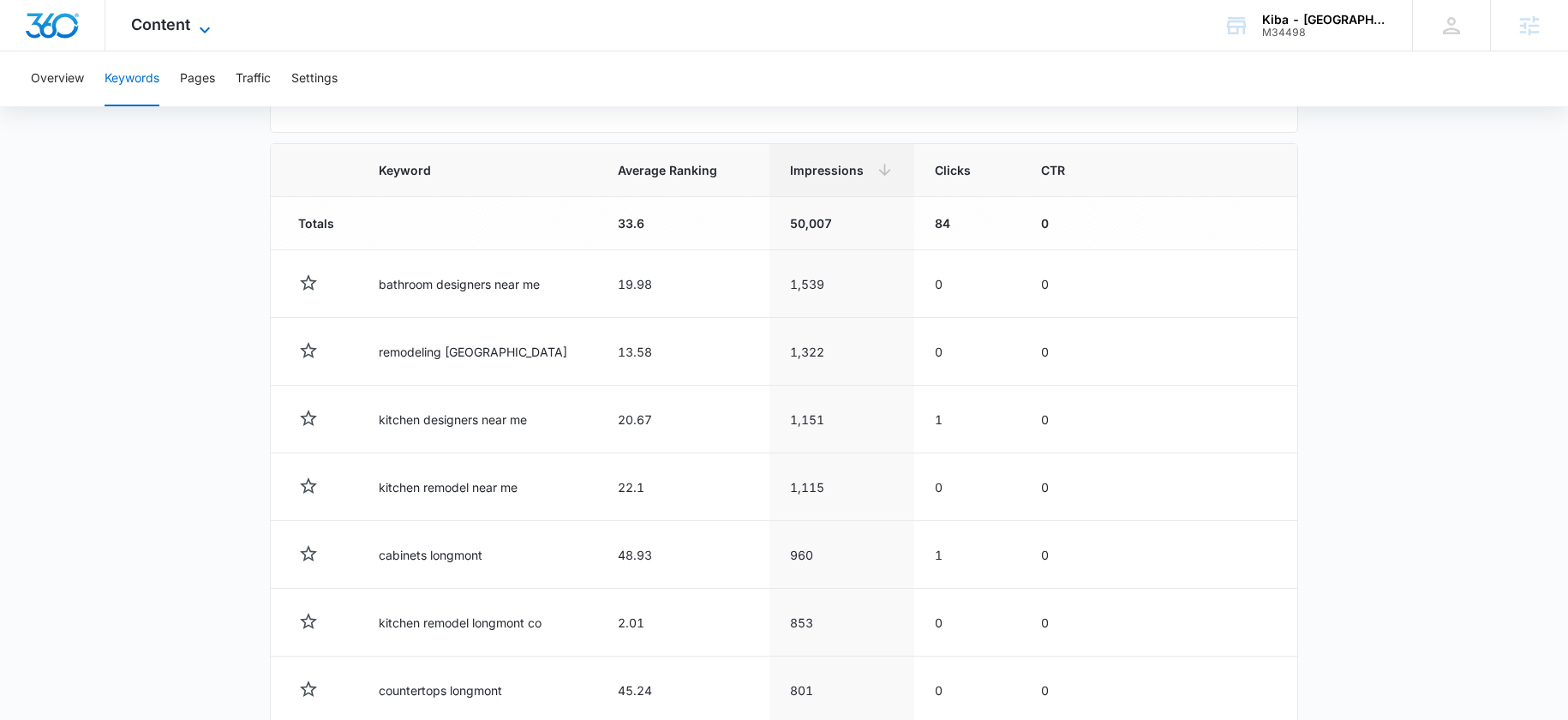
click at [186, 28] on span "Content" at bounding box center [161, 24] width 59 height 18
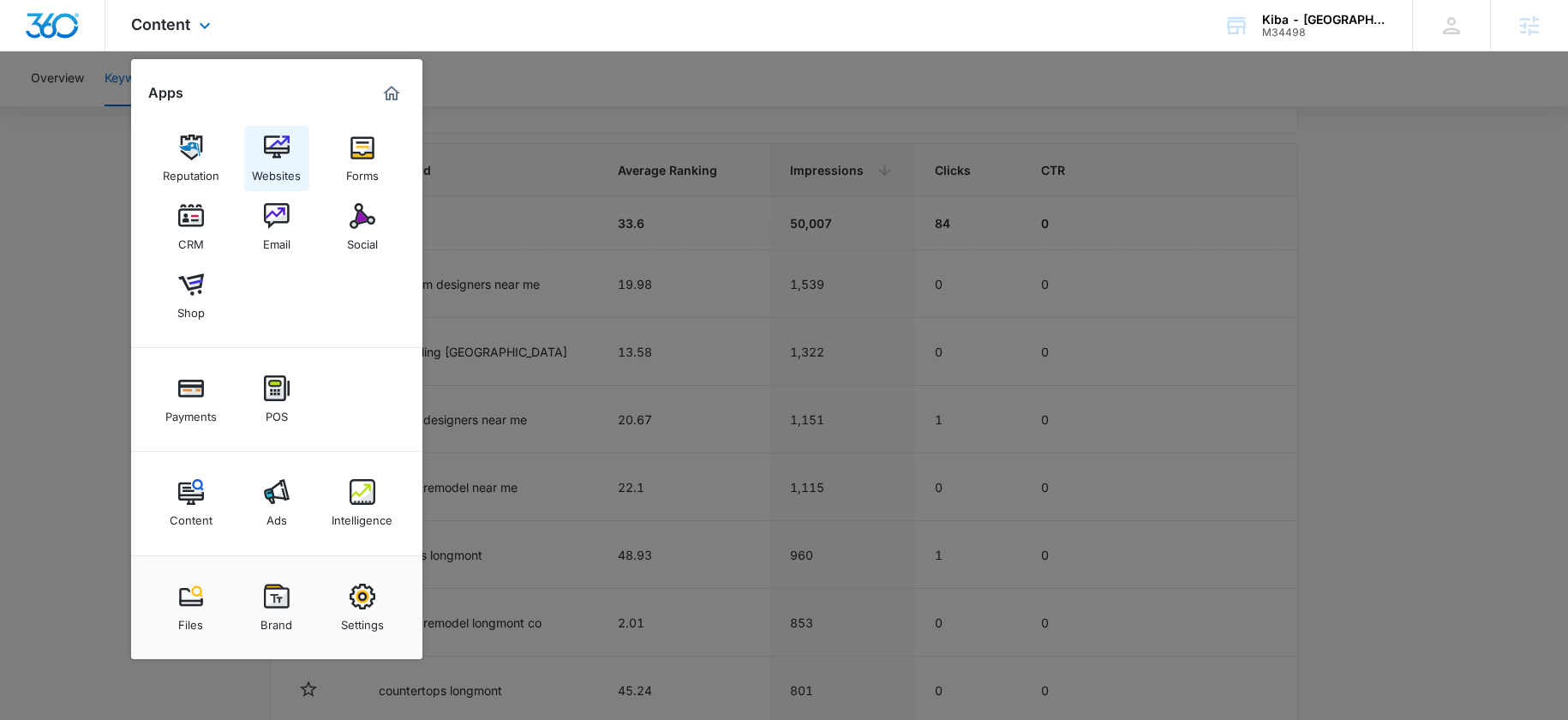
click at [257, 154] on link "Websites" at bounding box center [276, 159] width 66 height 66
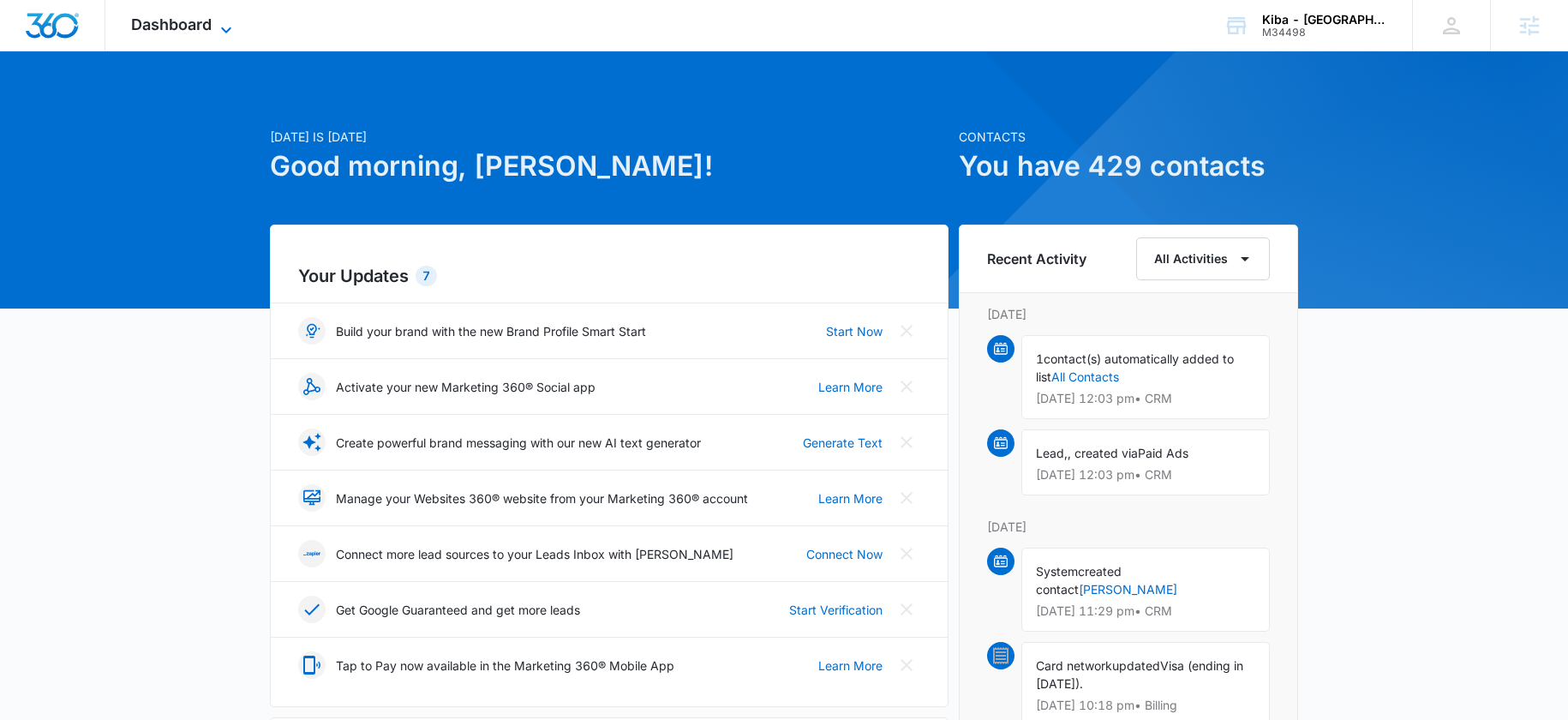
click at [210, 21] on span "Dashboard" at bounding box center [171, 24] width 81 height 18
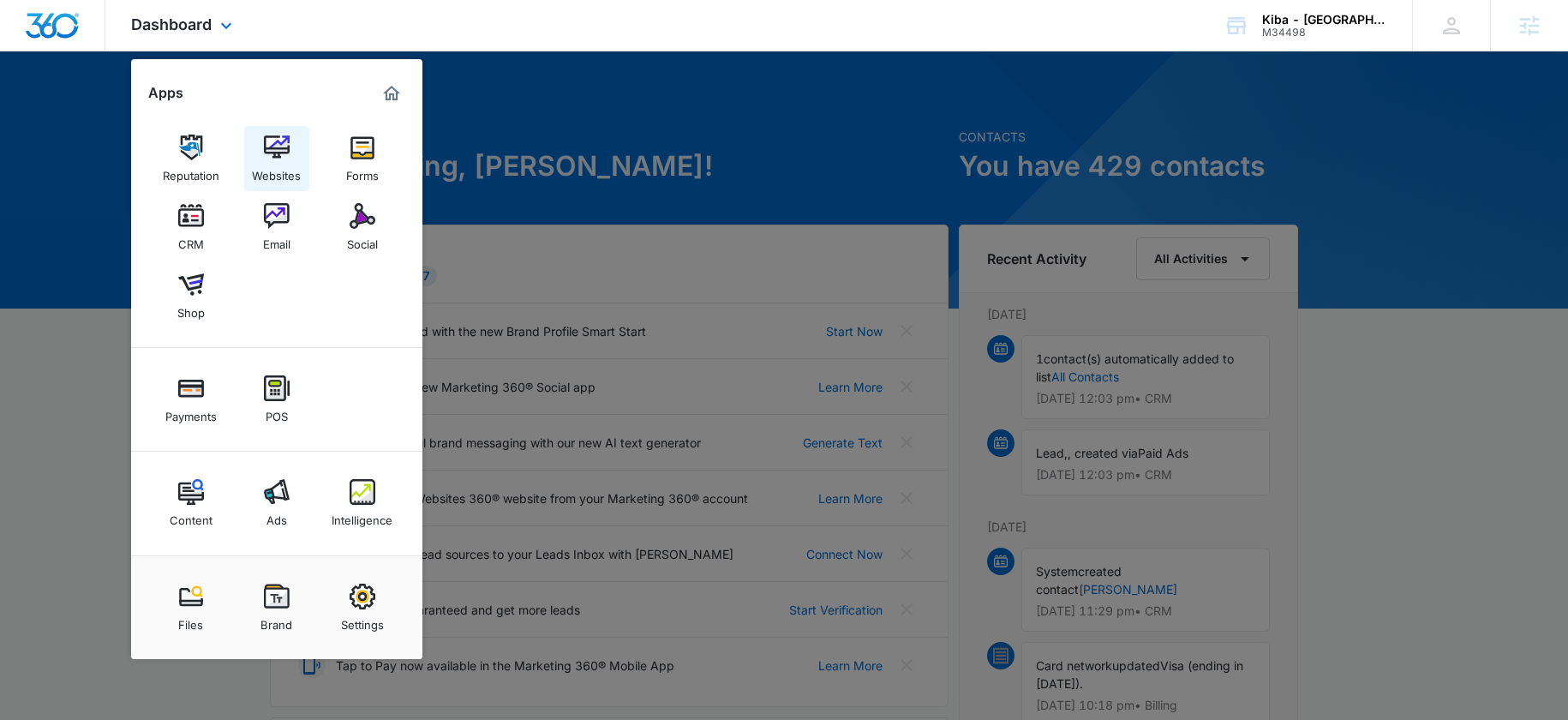
click at [287, 158] on img at bounding box center [276, 147] width 26 height 26
